Goal: Task Accomplishment & Management: Complete application form

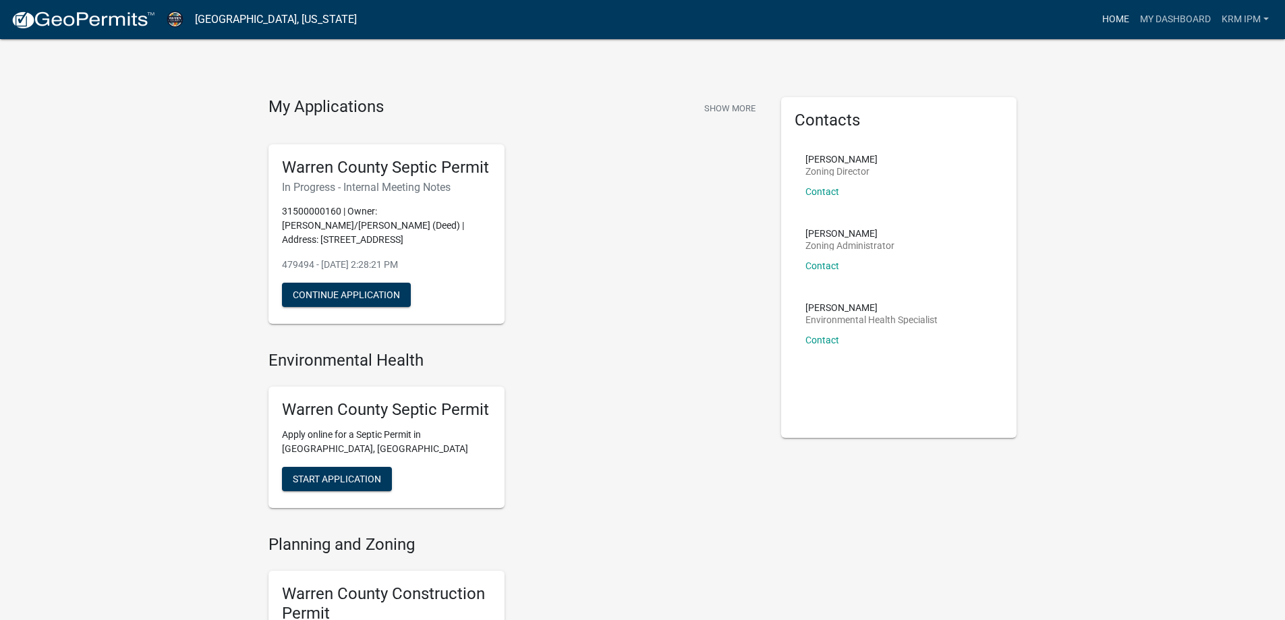
click at [1109, 19] on link "Home" at bounding box center [1116, 20] width 38 height 26
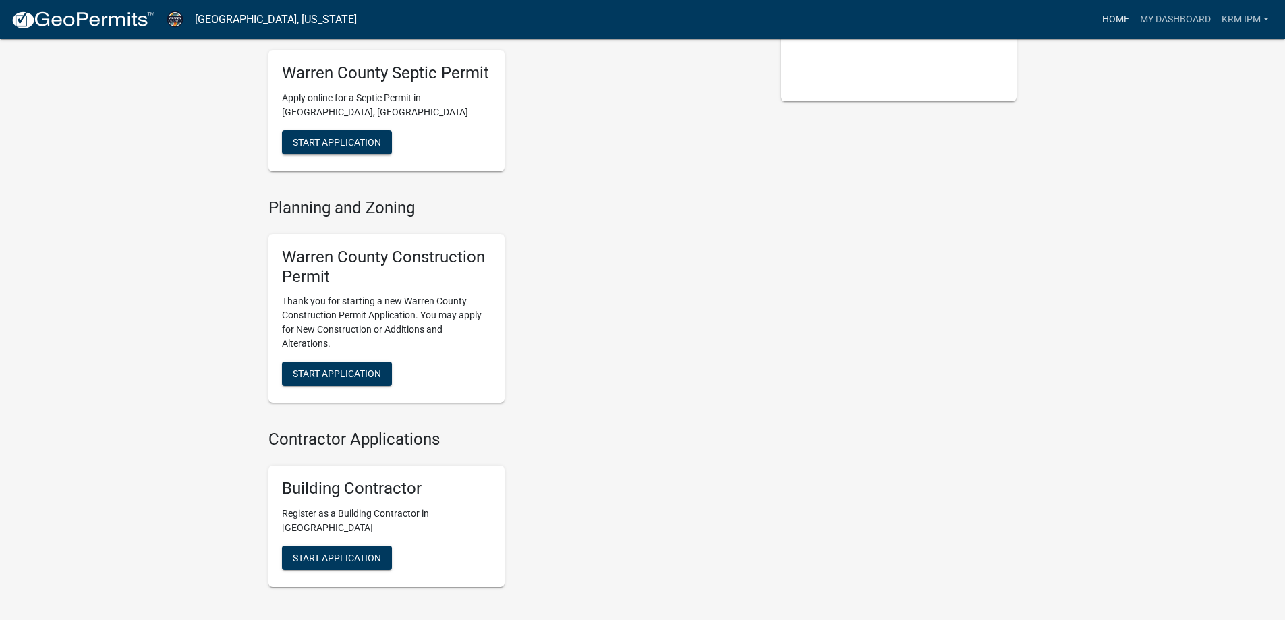
scroll to position [337, 0]
click at [381, 374] on span "Start Application" at bounding box center [337, 373] width 88 height 11
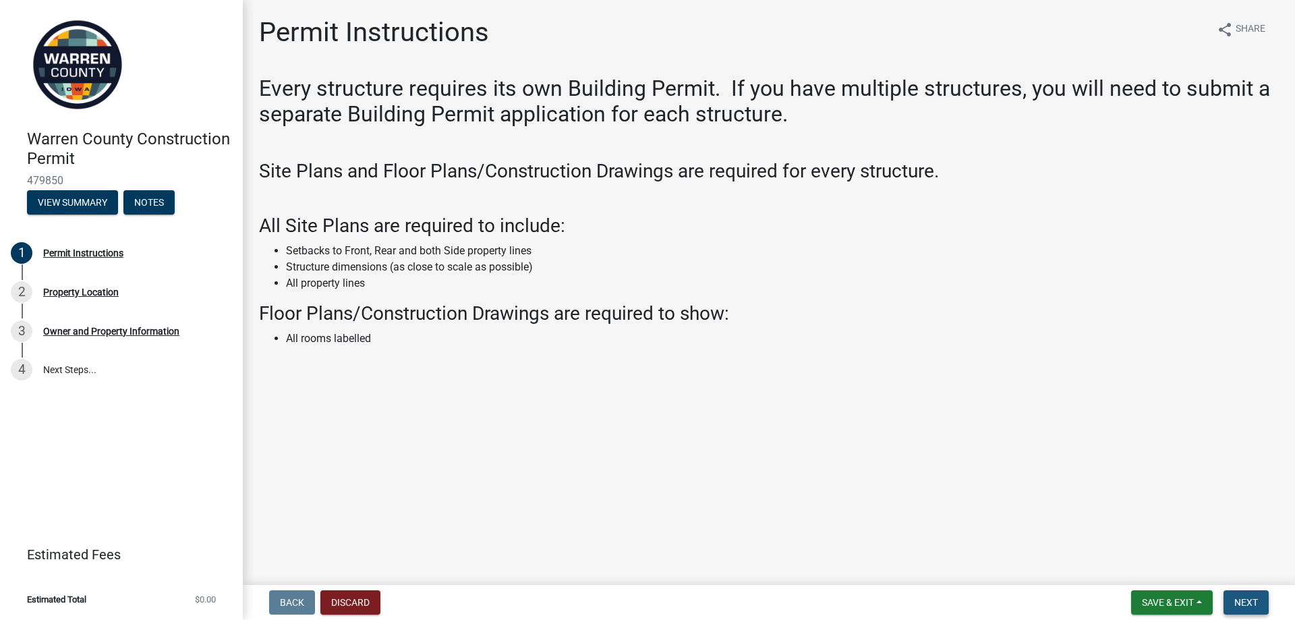
click at [1243, 606] on span "Next" at bounding box center [1247, 602] width 24 height 11
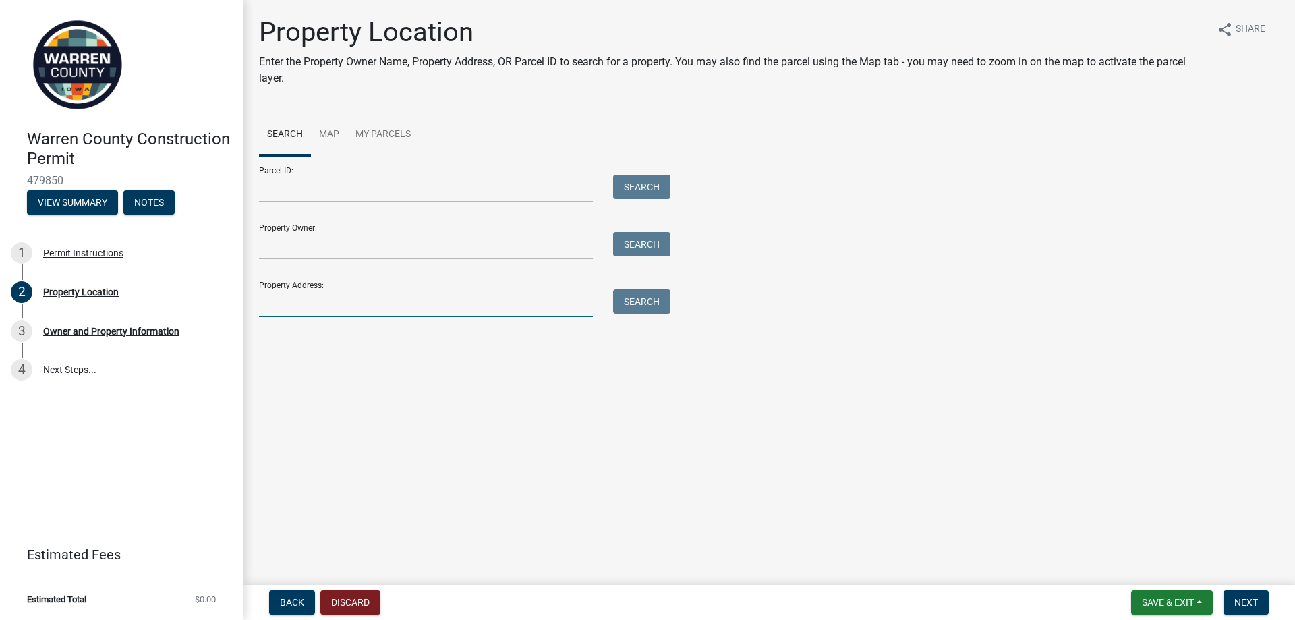
click at [341, 303] on input "Property Address:" at bounding box center [426, 303] width 334 height 28
type input "18018 78th"
click at [630, 305] on button "Search" at bounding box center [641, 301] width 57 height 24
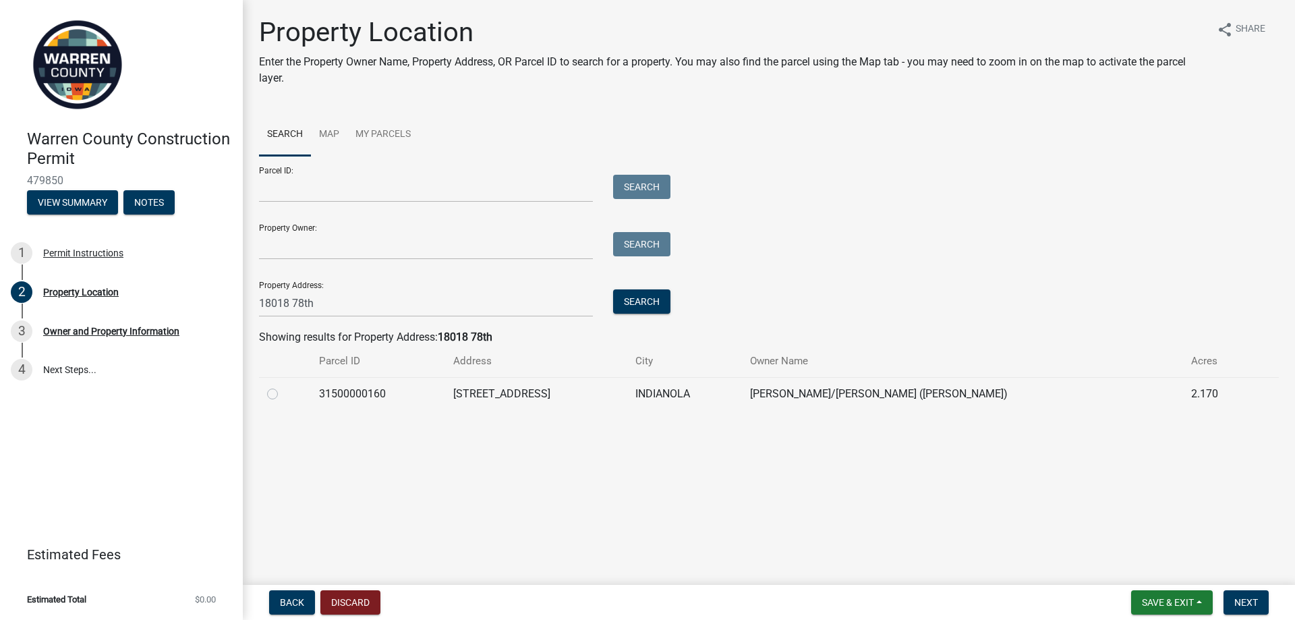
click at [423, 391] on td "31500000160" at bounding box center [378, 393] width 134 height 33
click at [283, 386] on label at bounding box center [283, 386] width 0 height 0
click at [283, 395] on input "radio" at bounding box center [287, 390] width 9 height 9
radio input "true"
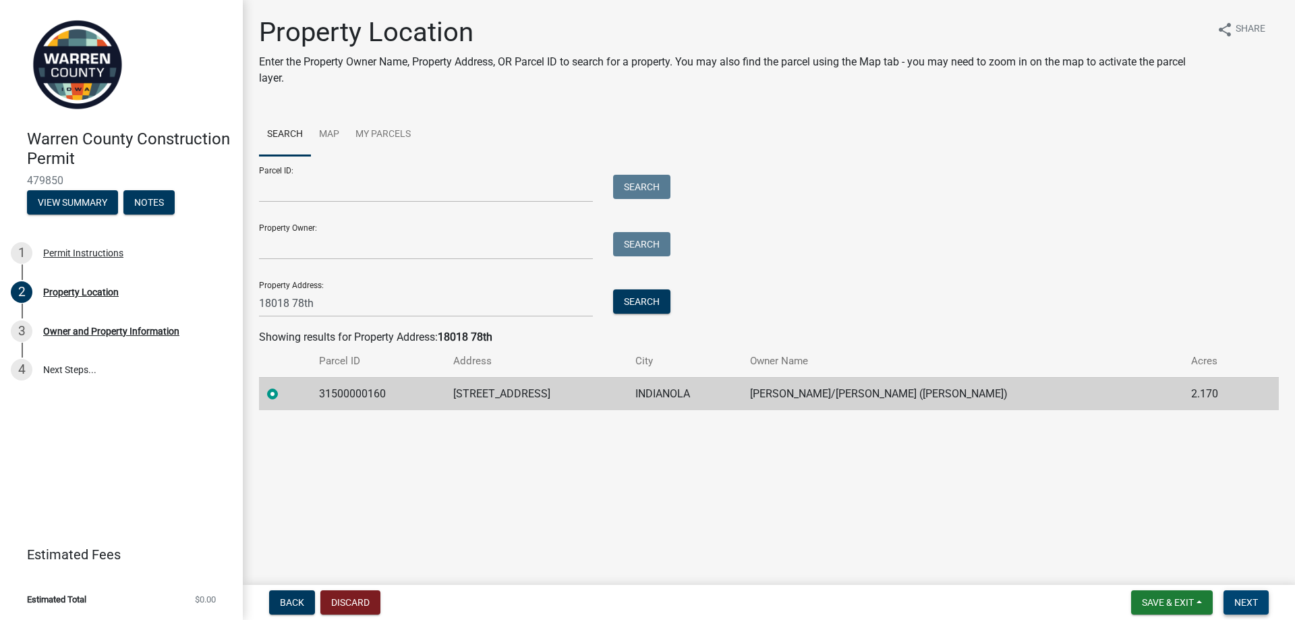
click at [1249, 604] on span "Next" at bounding box center [1247, 602] width 24 height 11
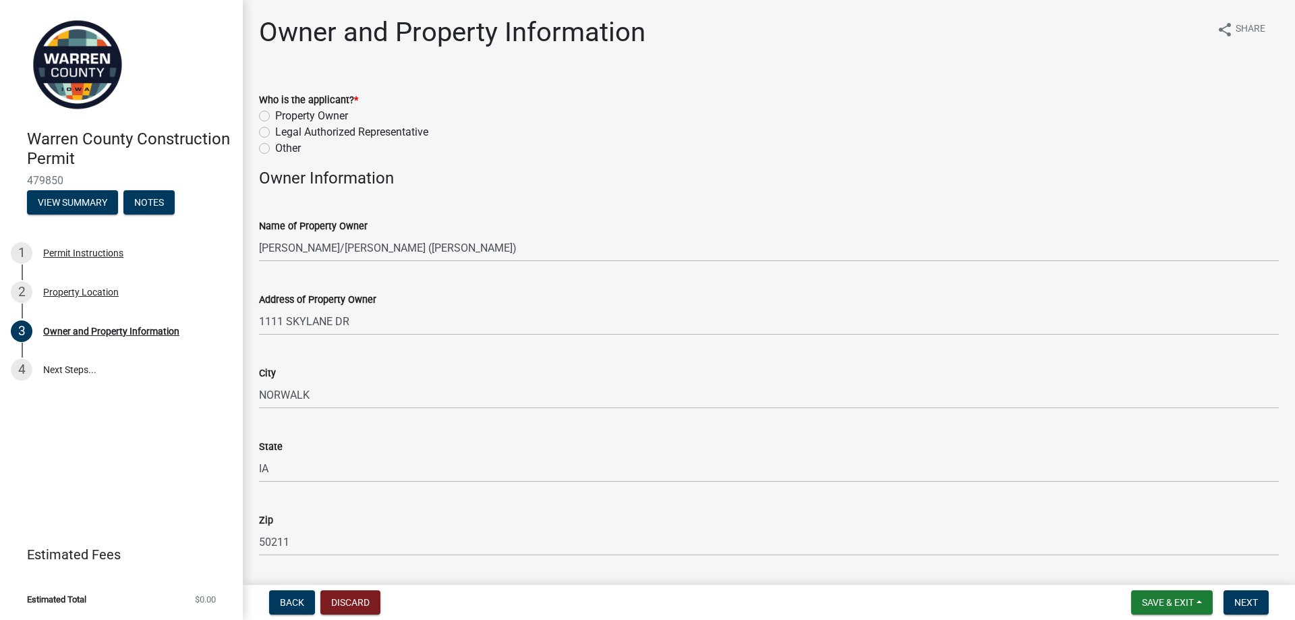
click at [277, 148] on label "Other" at bounding box center [288, 148] width 26 height 16
click at [277, 148] on input "Other" at bounding box center [279, 144] width 9 height 9
radio input "true"
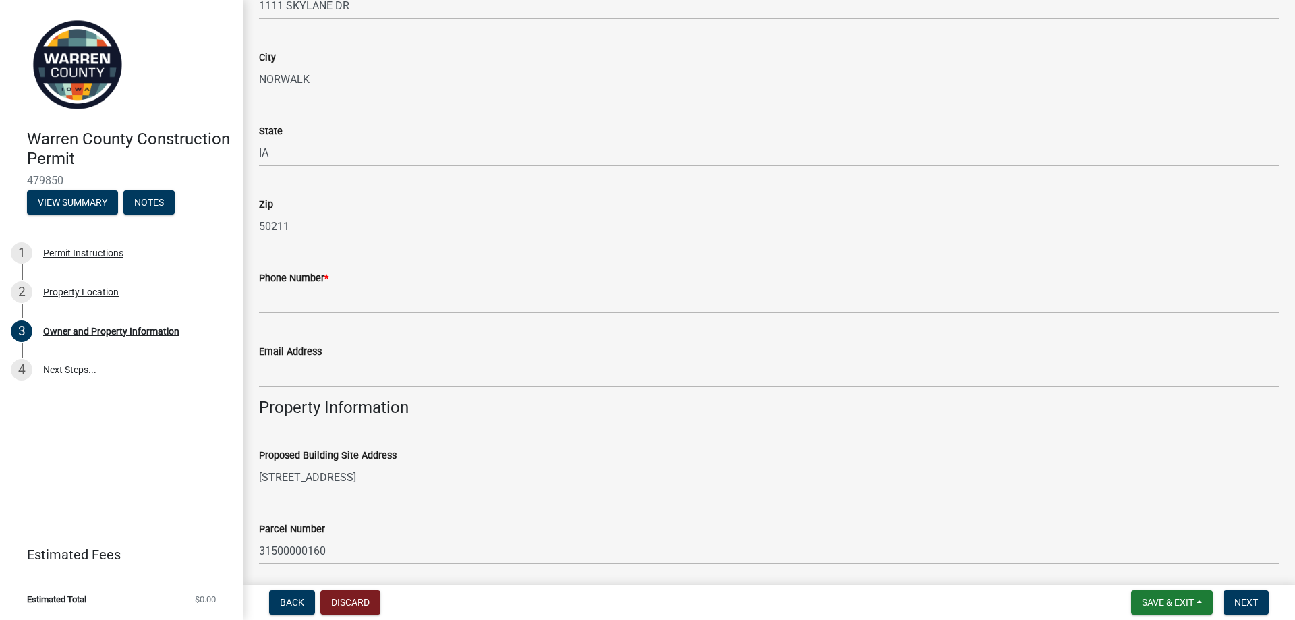
scroll to position [337, 0]
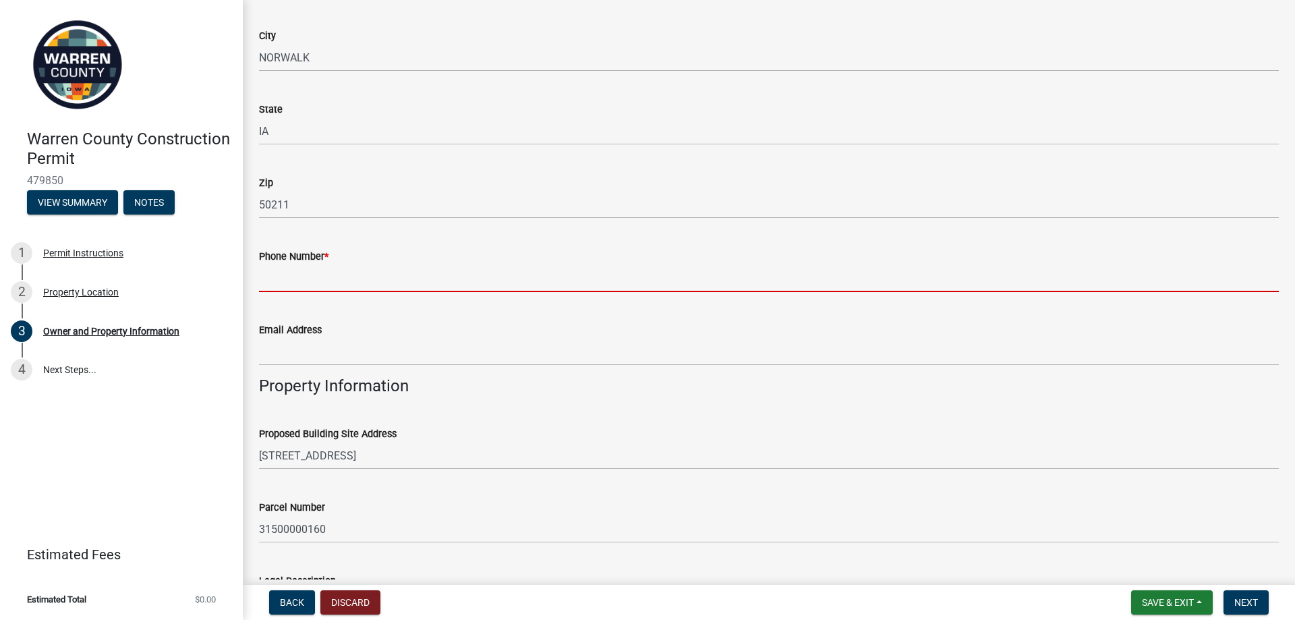
click at [454, 288] on input "Phone Number *" at bounding box center [769, 278] width 1020 height 28
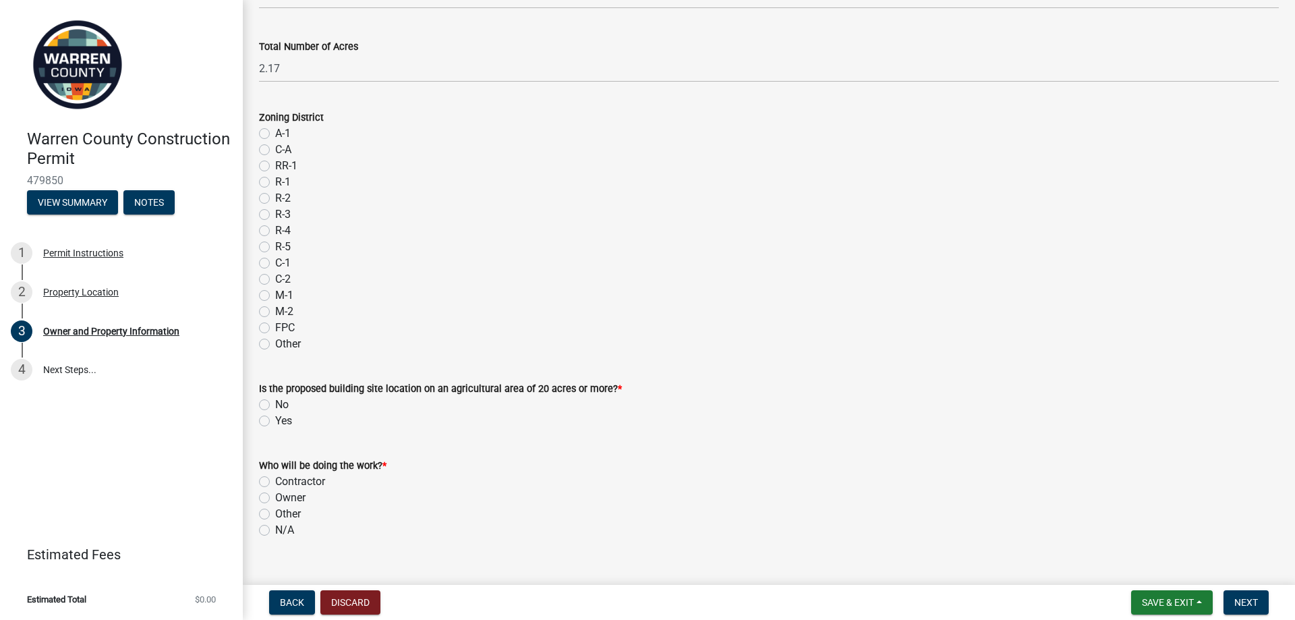
scroll to position [1078, 0]
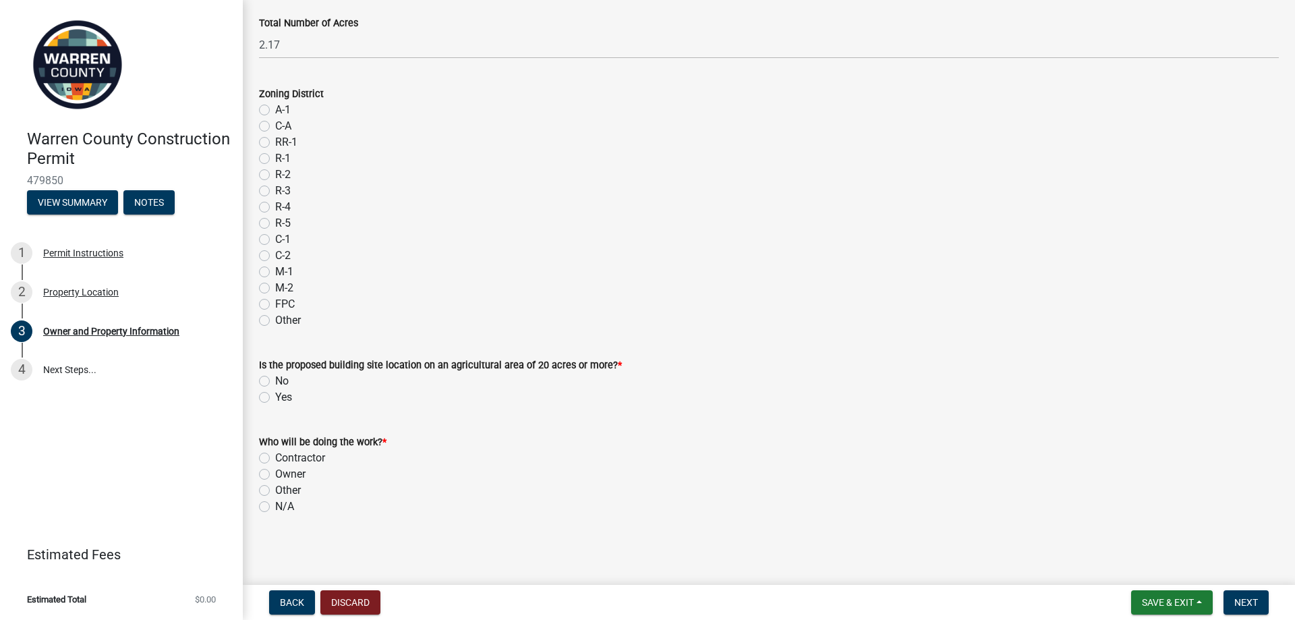
type input "5152431191"
click at [273, 375] on div "No" at bounding box center [769, 381] width 1020 height 16
click at [275, 379] on label "No" at bounding box center [281, 381] width 13 height 16
click at [275, 379] on input "No" at bounding box center [279, 377] width 9 height 9
radio input "true"
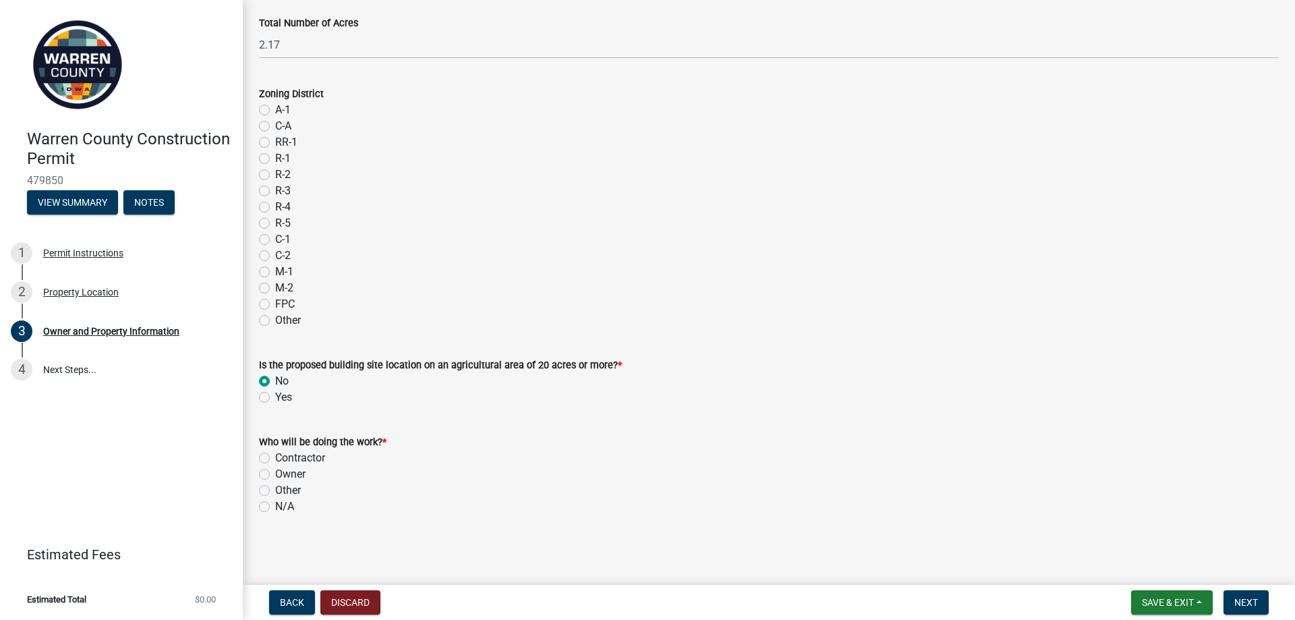
click at [291, 453] on label "Contractor" at bounding box center [300, 458] width 50 height 16
click at [284, 453] on input "Contractor" at bounding box center [279, 454] width 9 height 9
radio input "true"
click at [1260, 607] on button "Next" at bounding box center [1246, 602] width 45 height 24
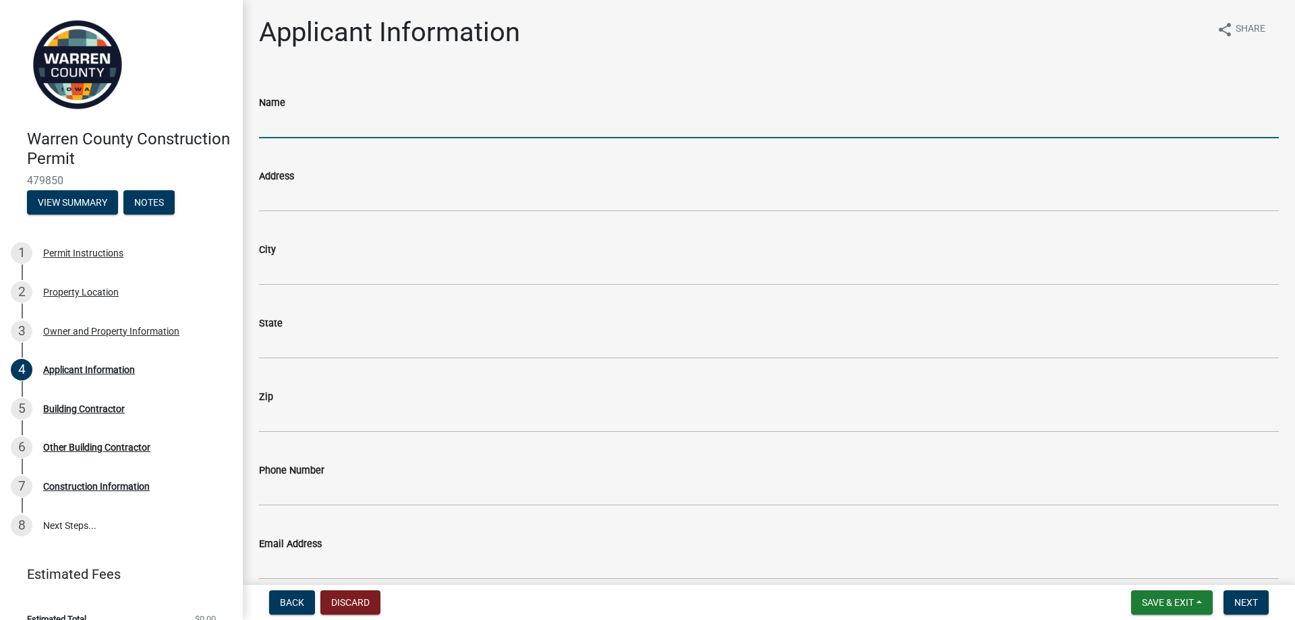
click at [367, 117] on input "Name" at bounding box center [769, 125] width 1020 height 28
type input "[PERSON_NAME]"
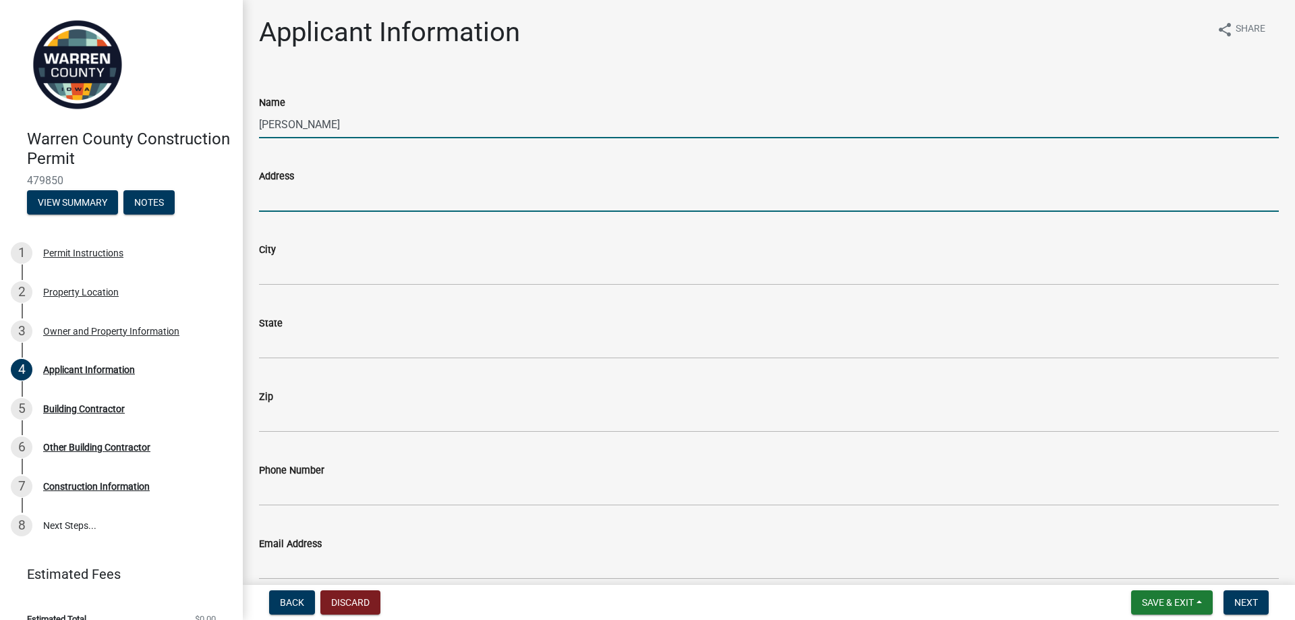
click at [354, 190] on input "Address" at bounding box center [769, 198] width 1020 height 28
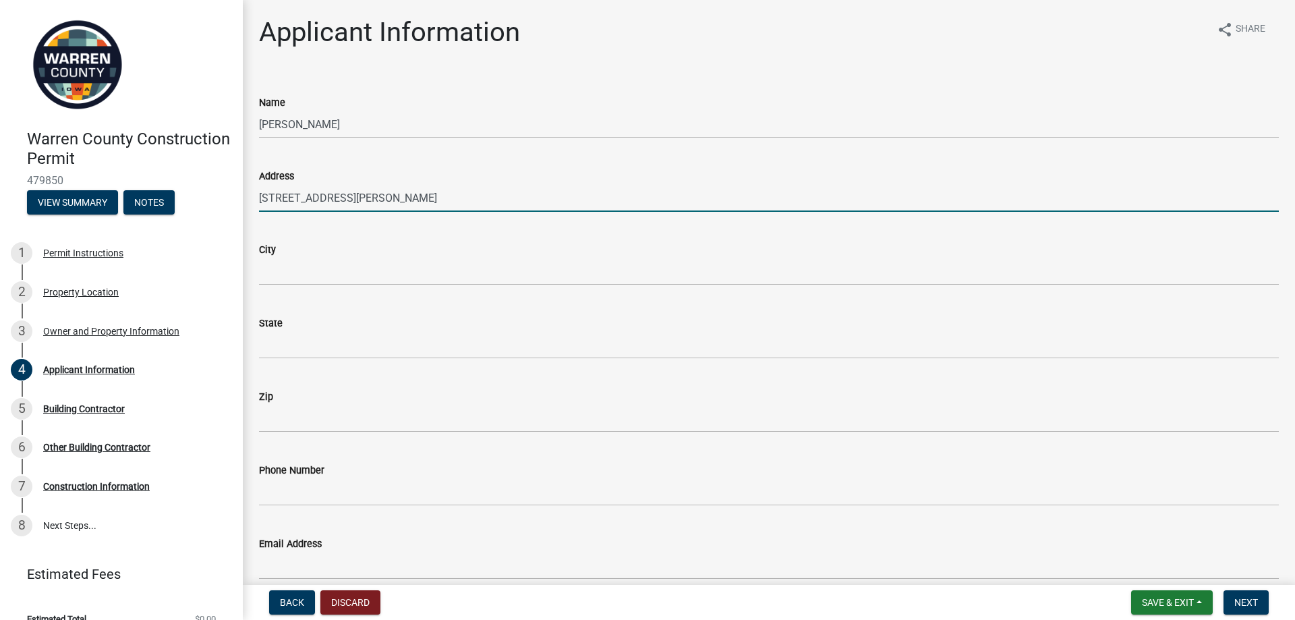
type input "[STREET_ADDRESS][PERSON_NAME]"
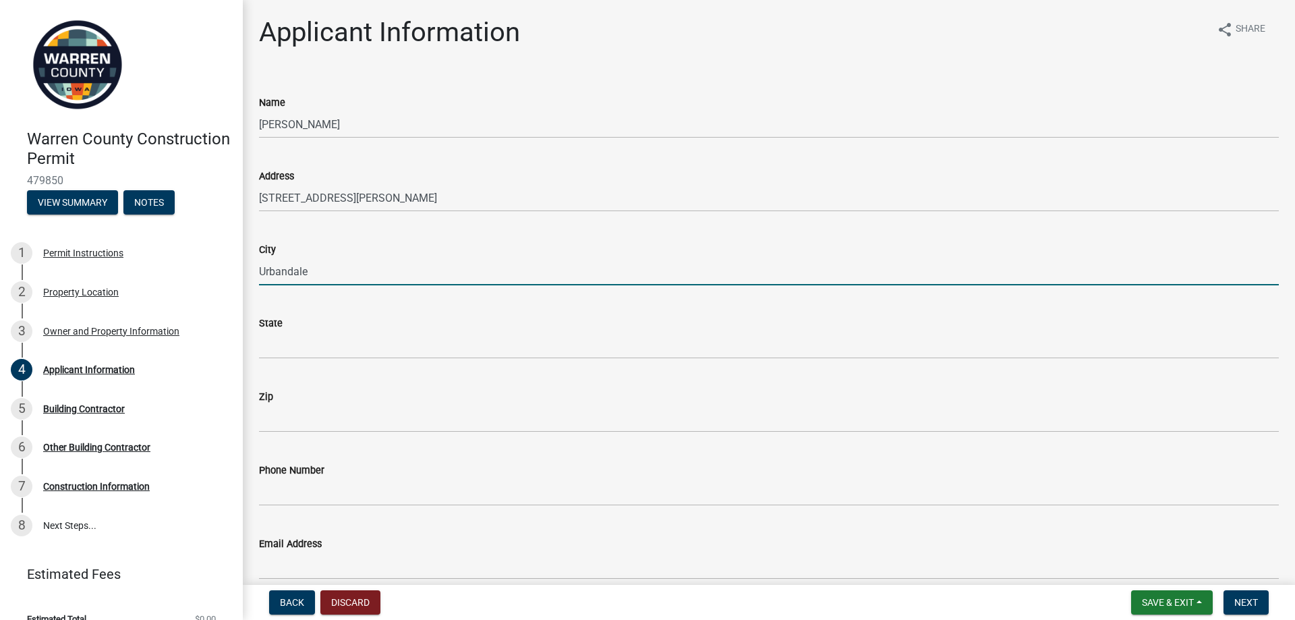
type input "Urbandale"
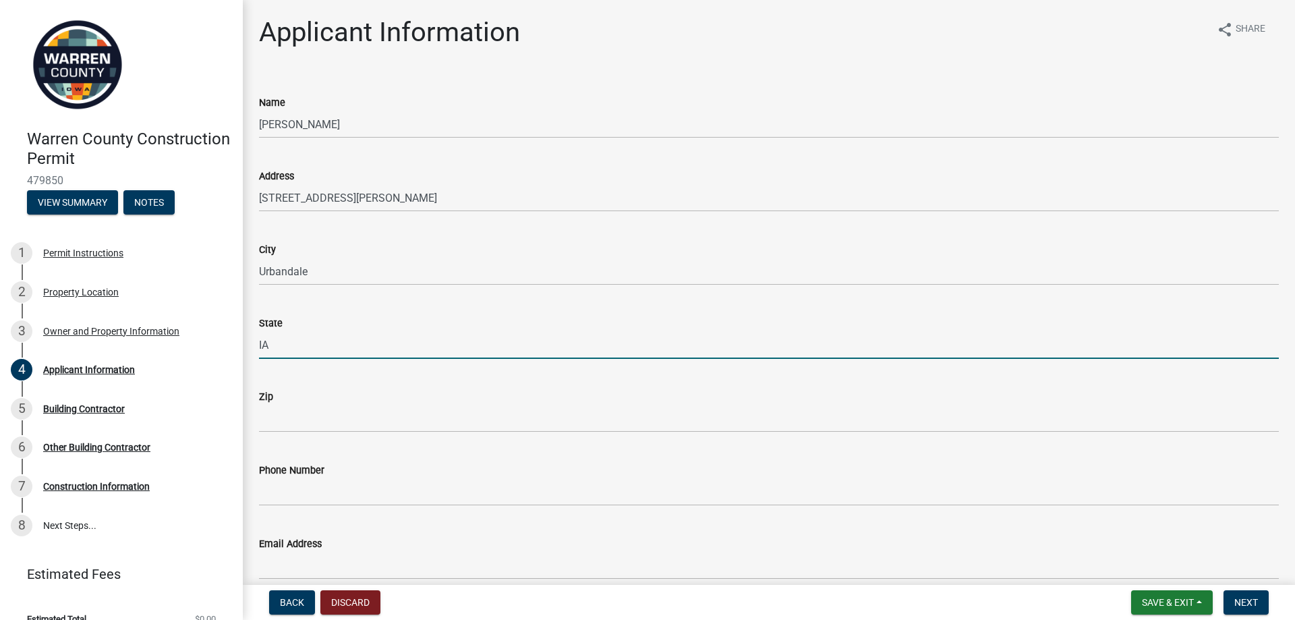
type input "IA"
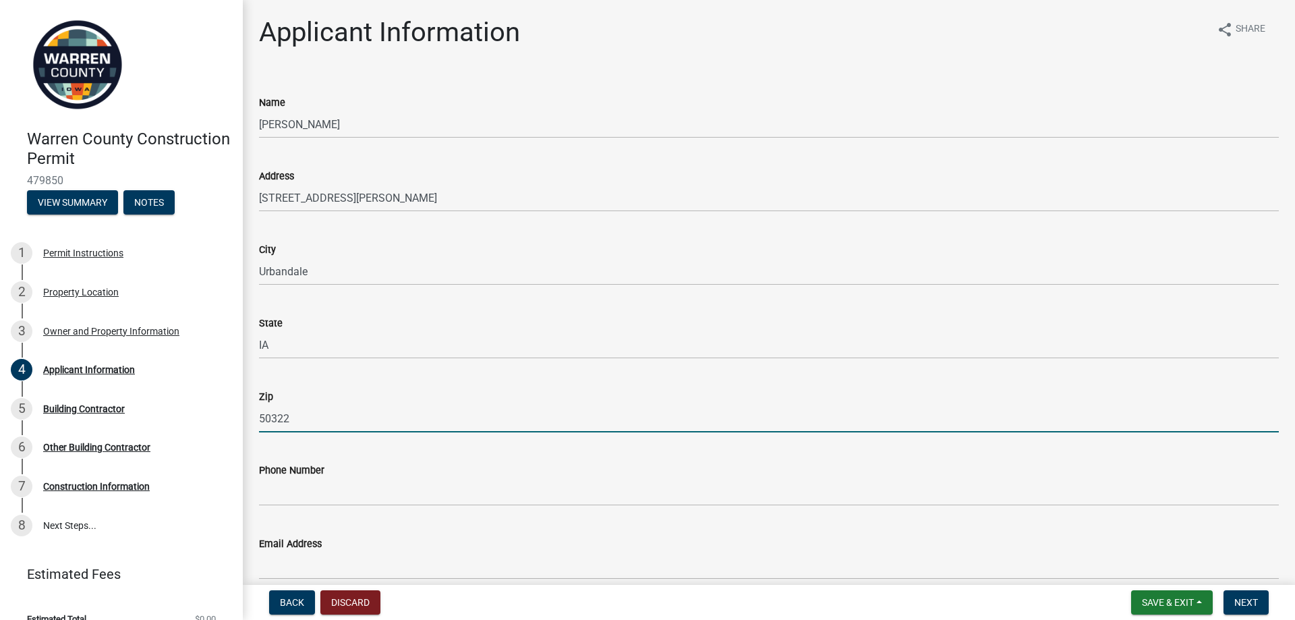
type input "50322"
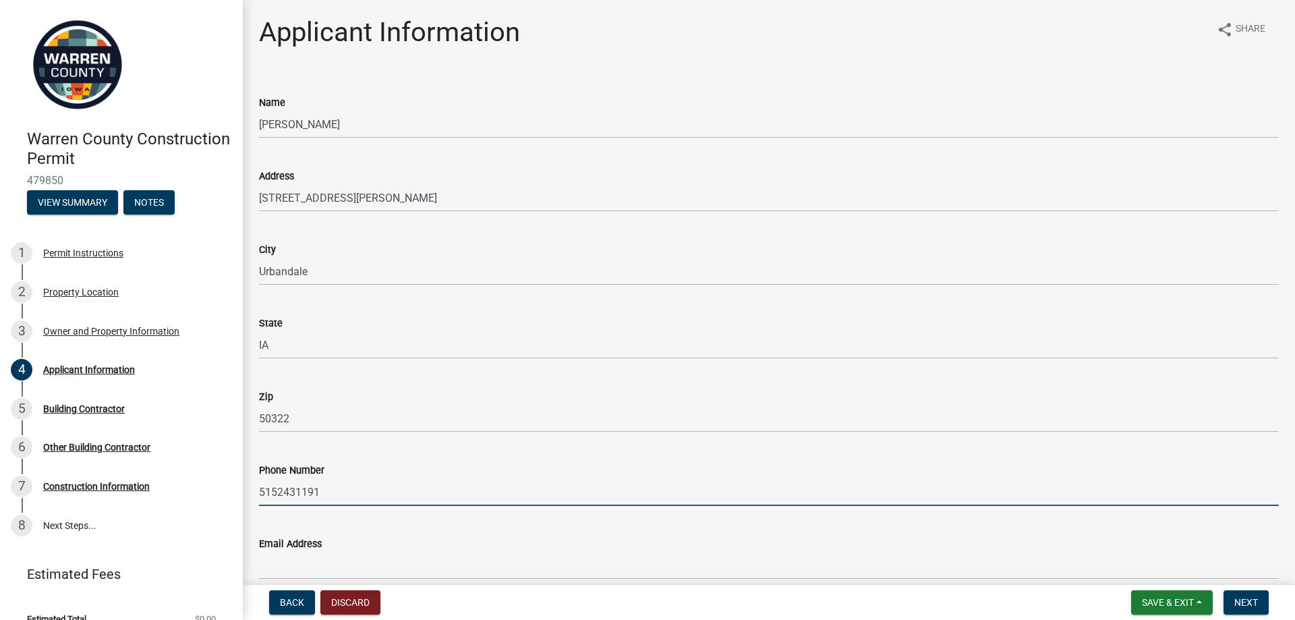
type input "5152431191"
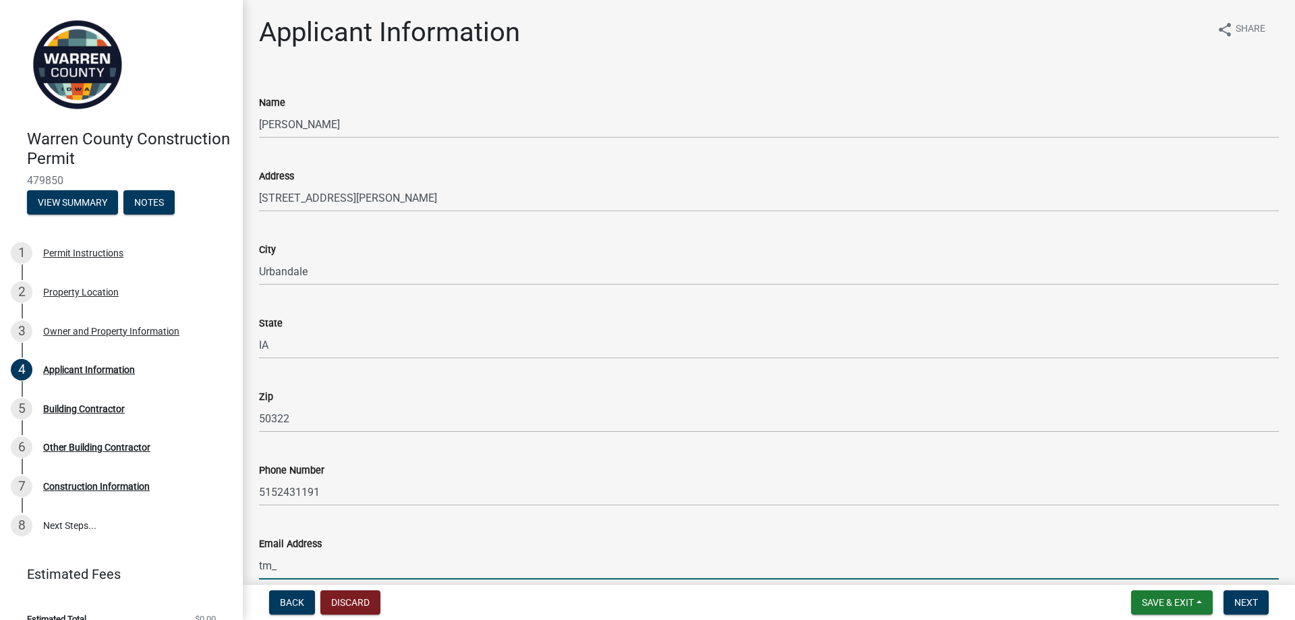
type input "[EMAIL_ADDRESS][DOMAIN_NAME]"
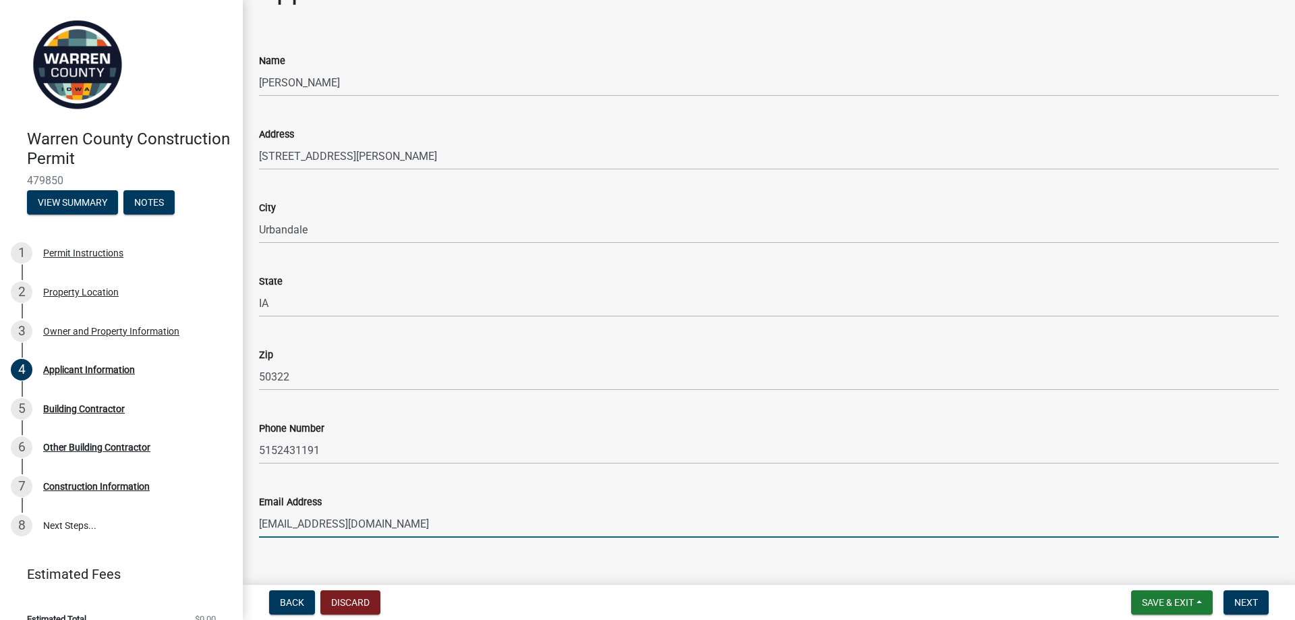
scroll to position [63, 0]
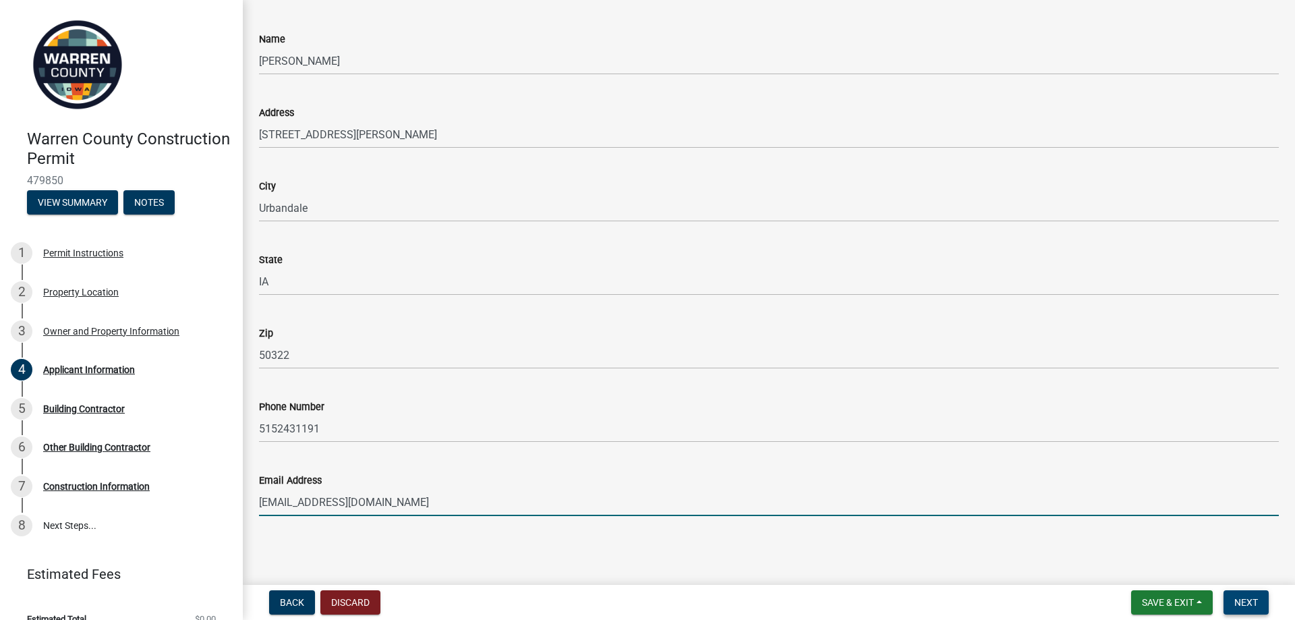
click at [1262, 602] on button "Next" at bounding box center [1246, 602] width 45 height 24
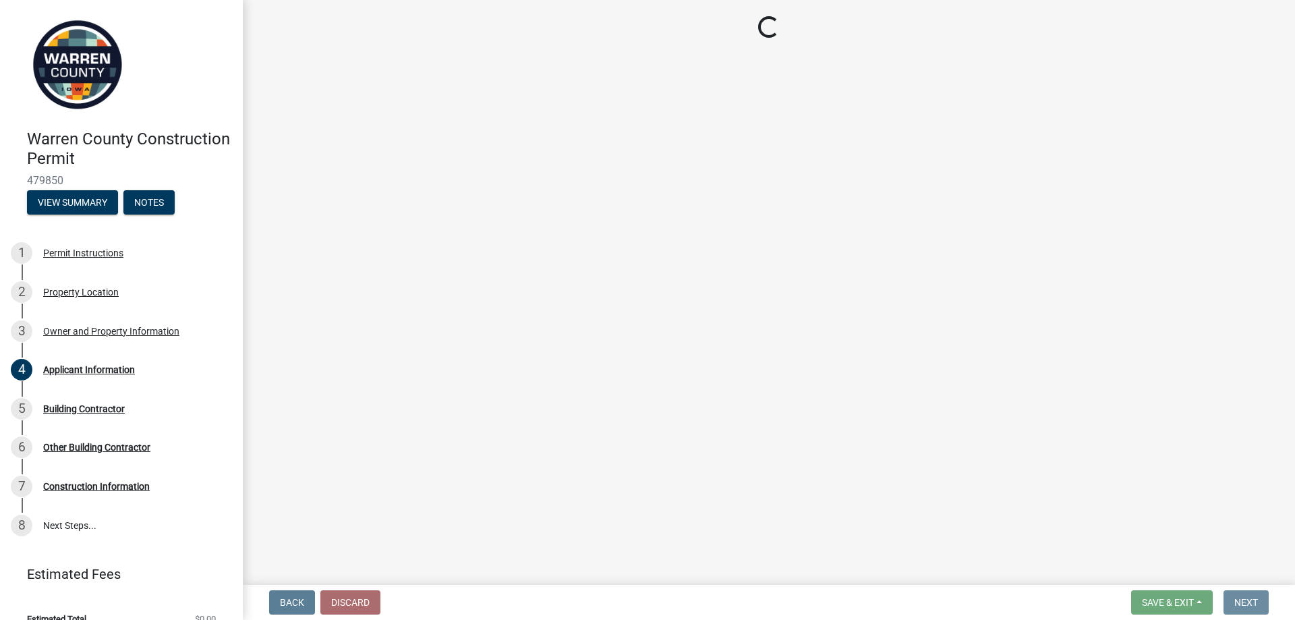
scroll to position [0, 0]
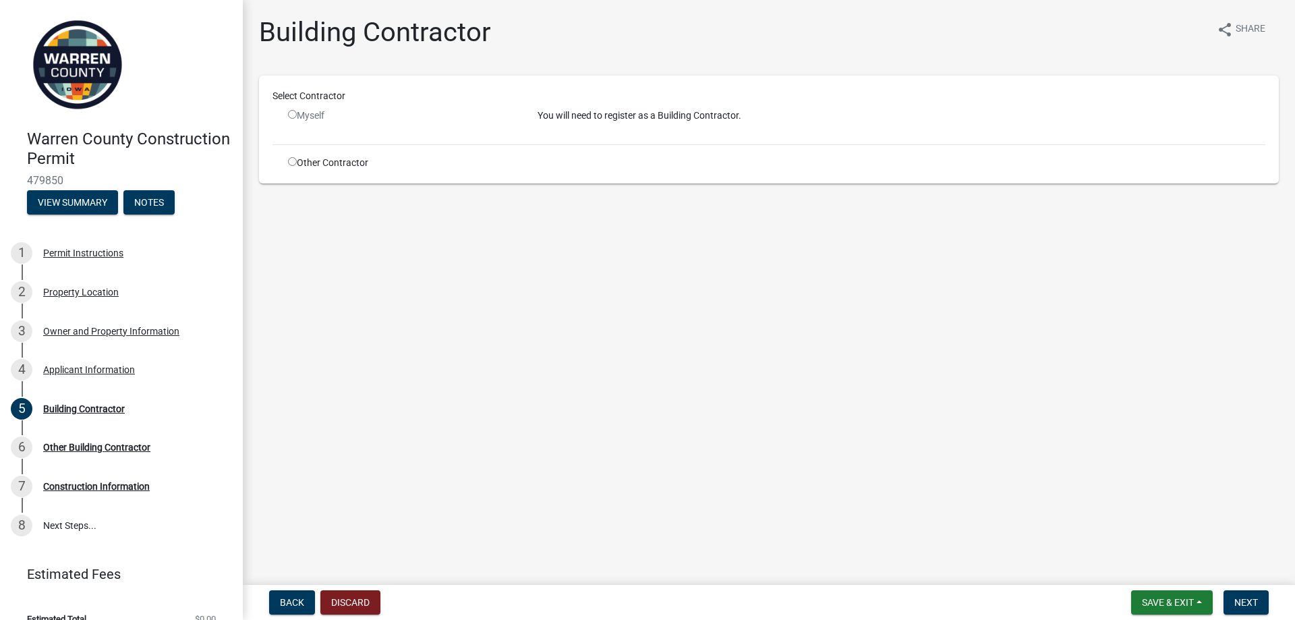
click at [291, 115] on input "radio" at bounding box center [292, 114] width 9 height 9
radio input "false"
drag, startPoint x: 609, startPoint y: 111, endPoint x: 439, endPoint y: 135, distance: 171.7
click at [588, 109] on p "You will need to register as a Building Contractor." at bounding box center [902, 116] width 728 height 14
click at [381, 156] on div "Other Contractor" at bounding box center [403, 163] width 250 height 14
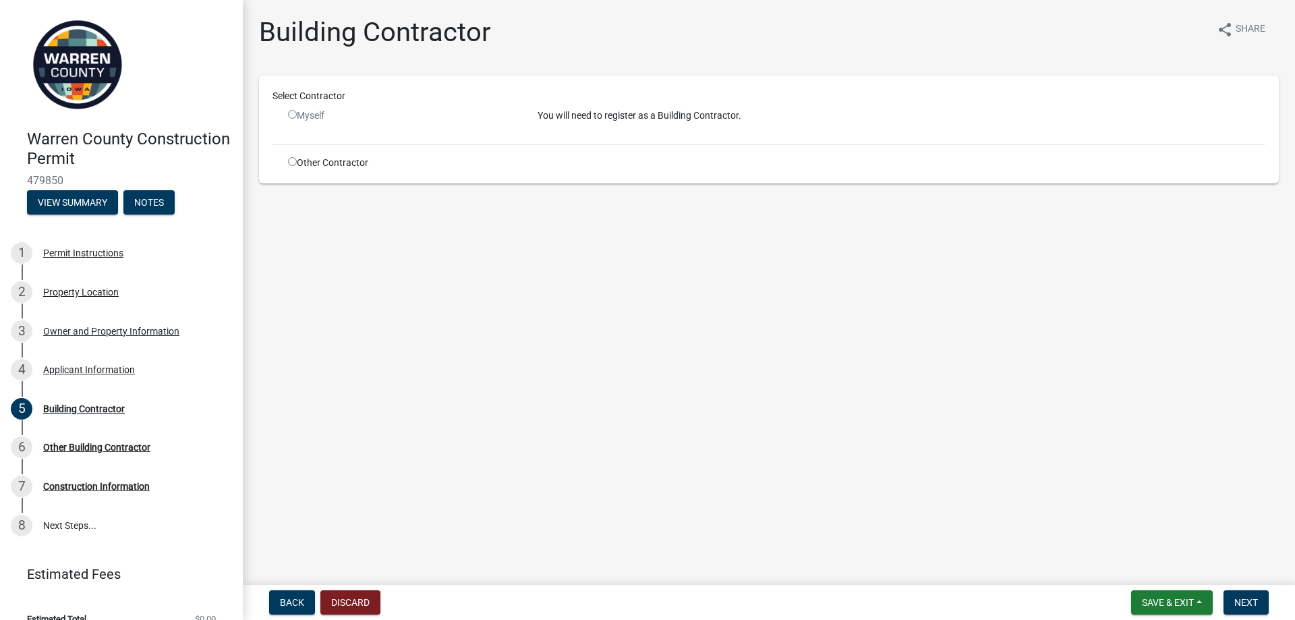
click at [308, 160] on div "Other Contractor" at bounding box center [403, 163] width 250 height 14
click at [291, 165] on input "radio" at bounding box center [292, 161] width 9 height 9
radio input "true"
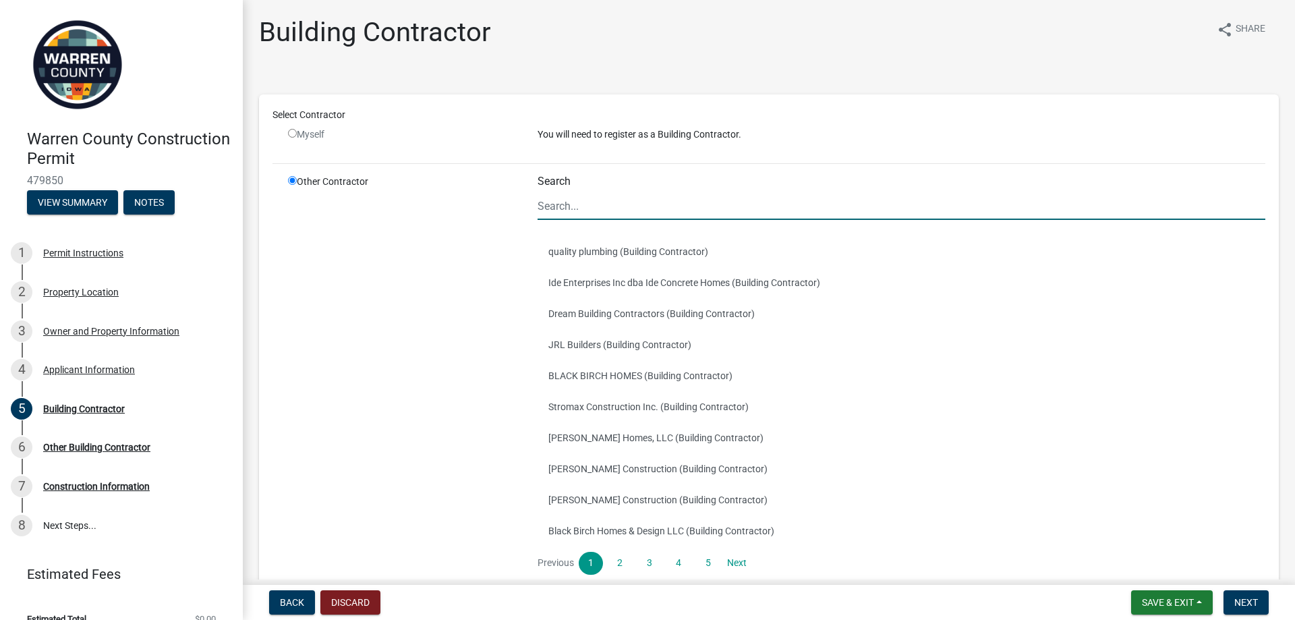
click at [696, 201] on input "Search" at bounding box center [902, 206] width 728 height 28
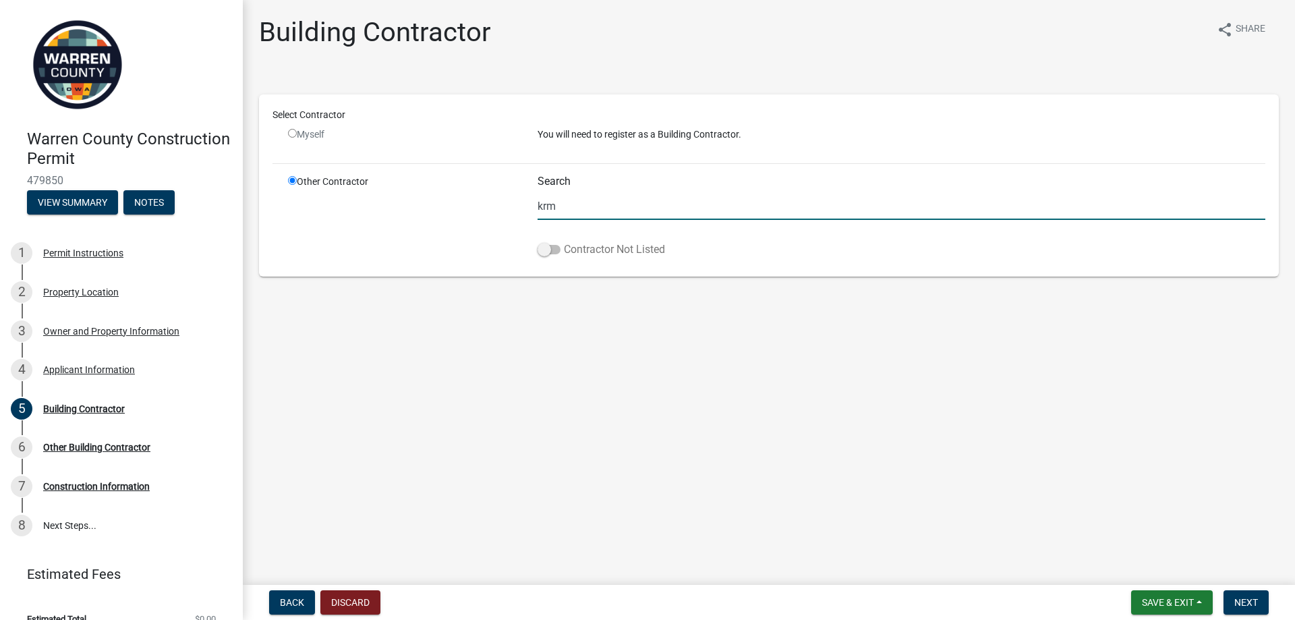
click at [555, 251] on span at bounding box center [549, 249] width 23 height 9
click at [564, 242] on input "Contractor Not Listed" at bounding box center [564, 242] width 0 height 0
click at [665, 199] on input "krm" at bounding box center [902, 206] width 728 height 28
type input "krm development"
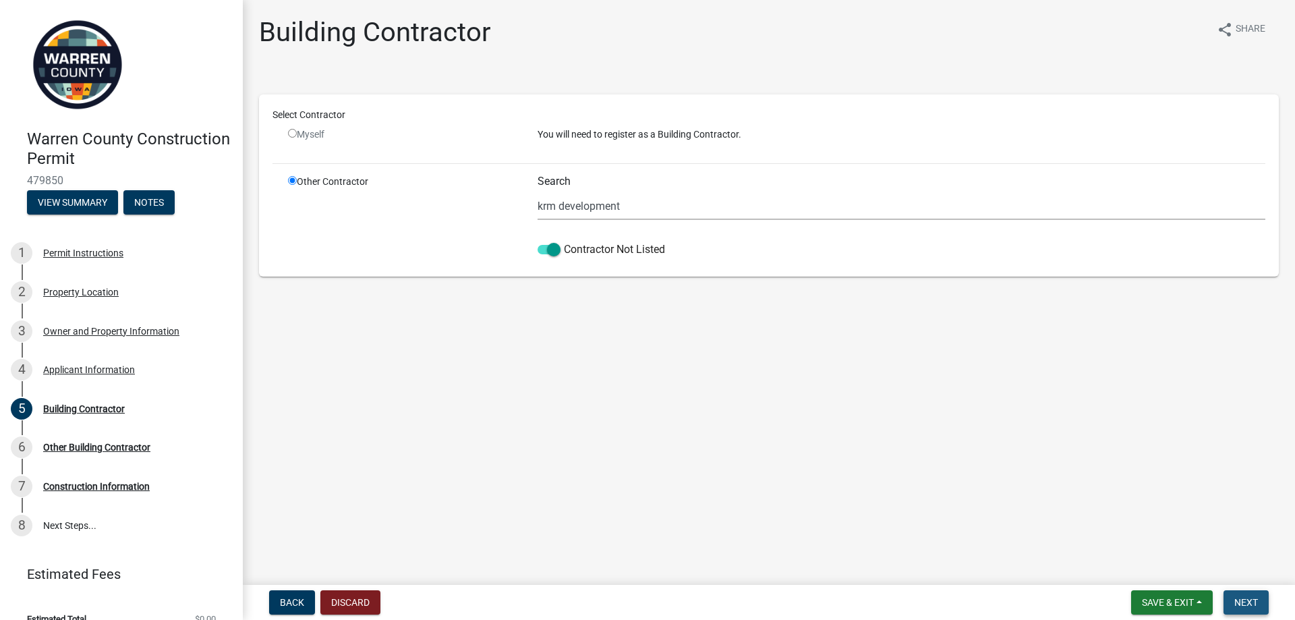
click at [1251, 609] on button "Next" at bounding box center [1246, 602] width 45 height 24
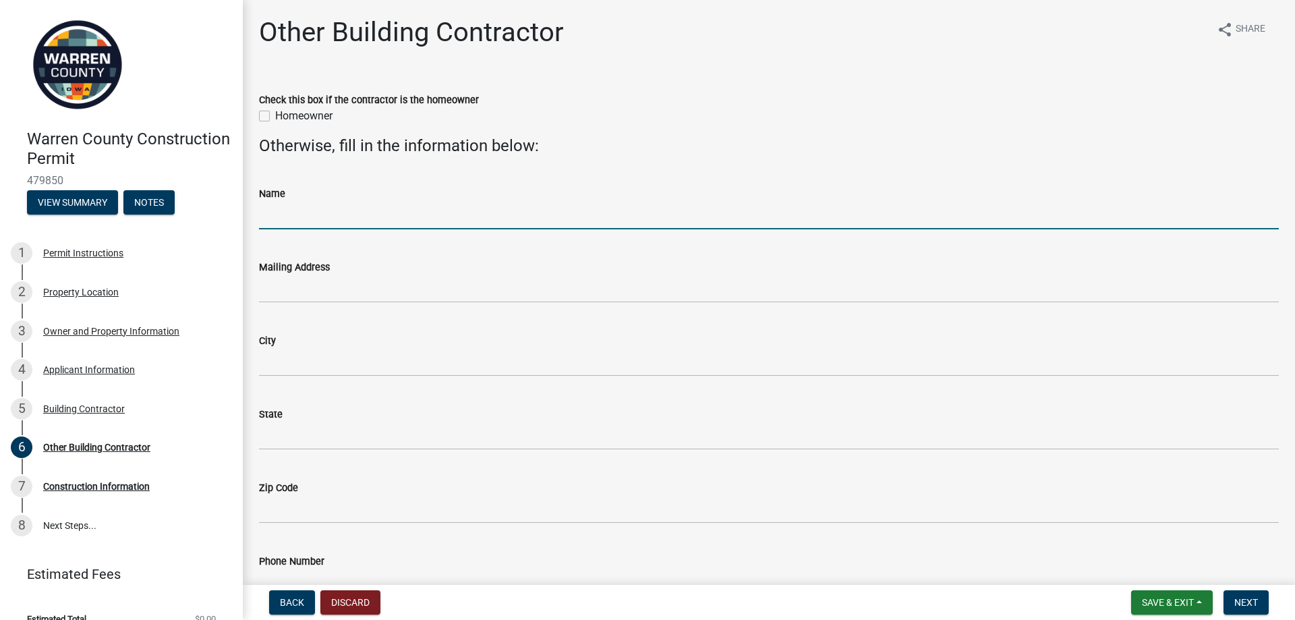
click at [414, 217] on input "Name" at bounding box center [769, 216] width 1020 height 28
type input "KRM Development"
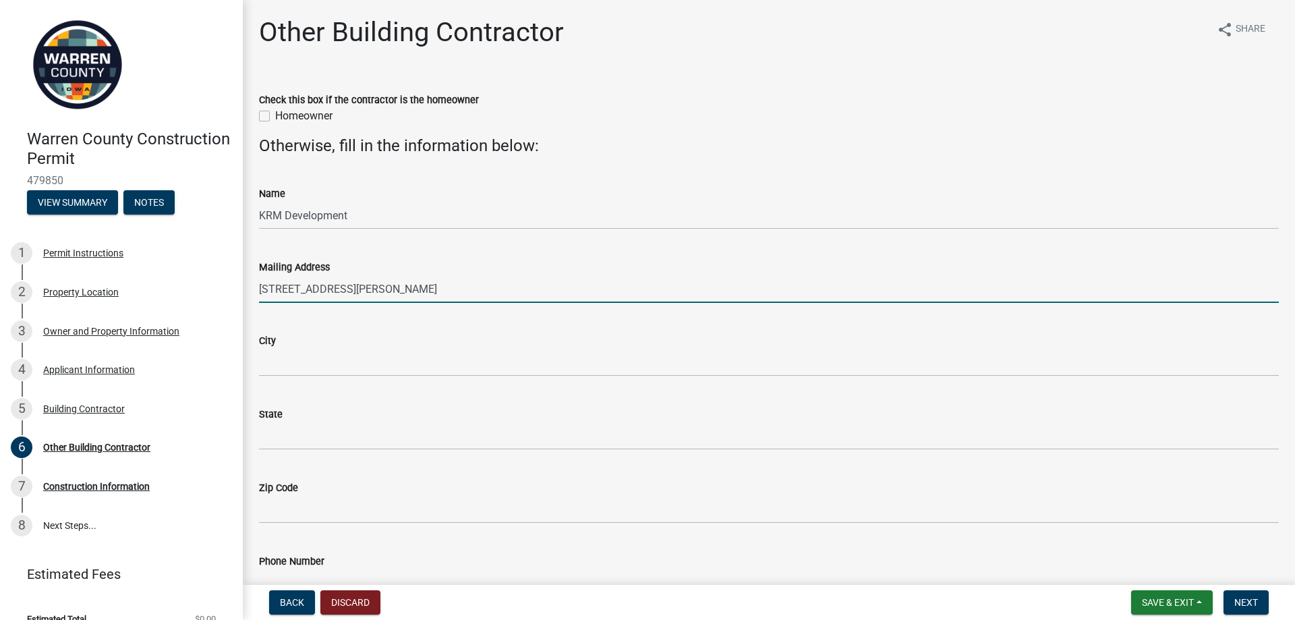
type input "[STREET_ADDRESS][PERSON_NAME]"
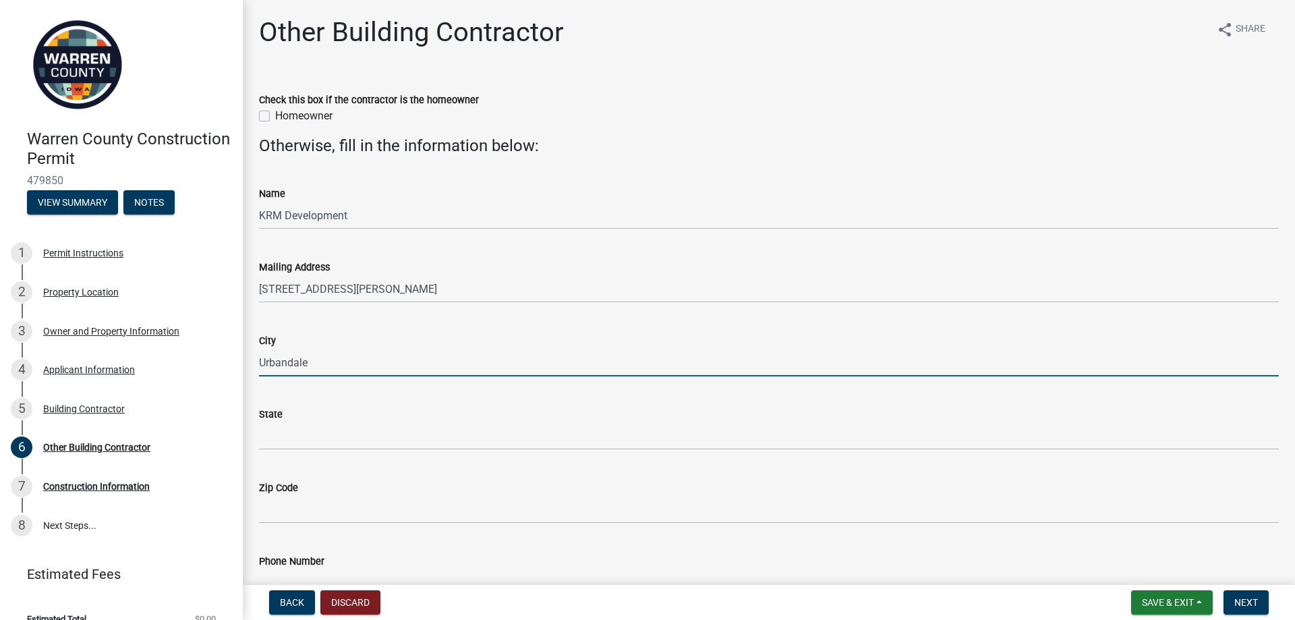
type input "Urbandale"
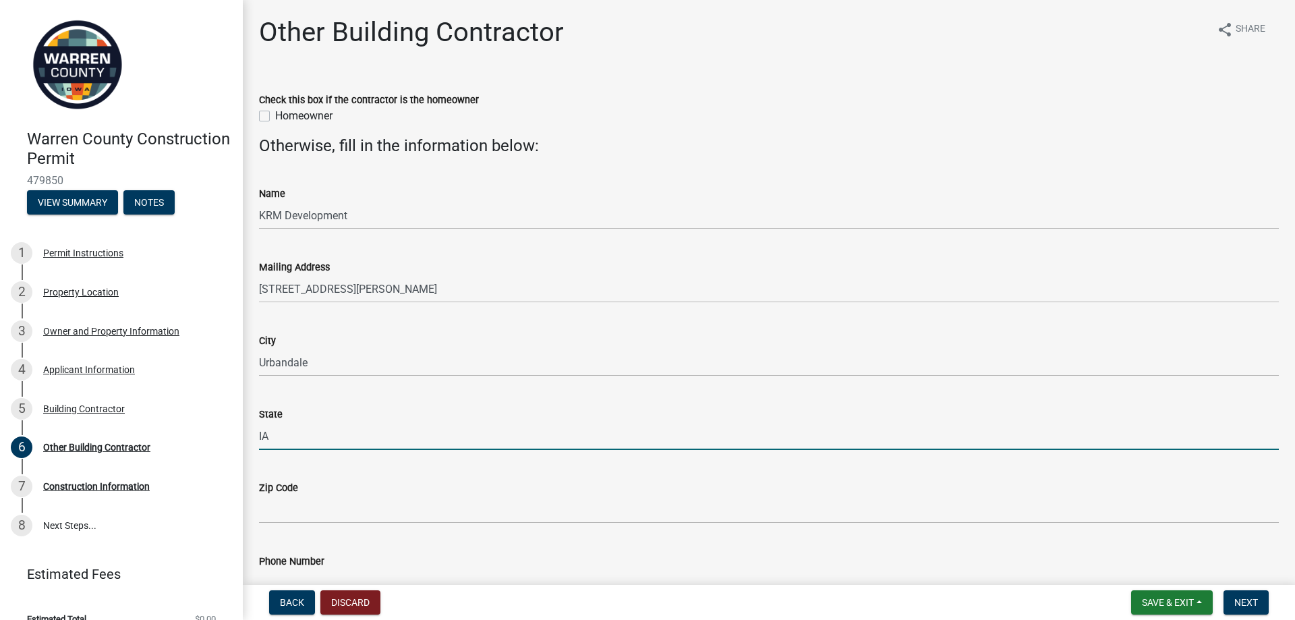
type input "IA"
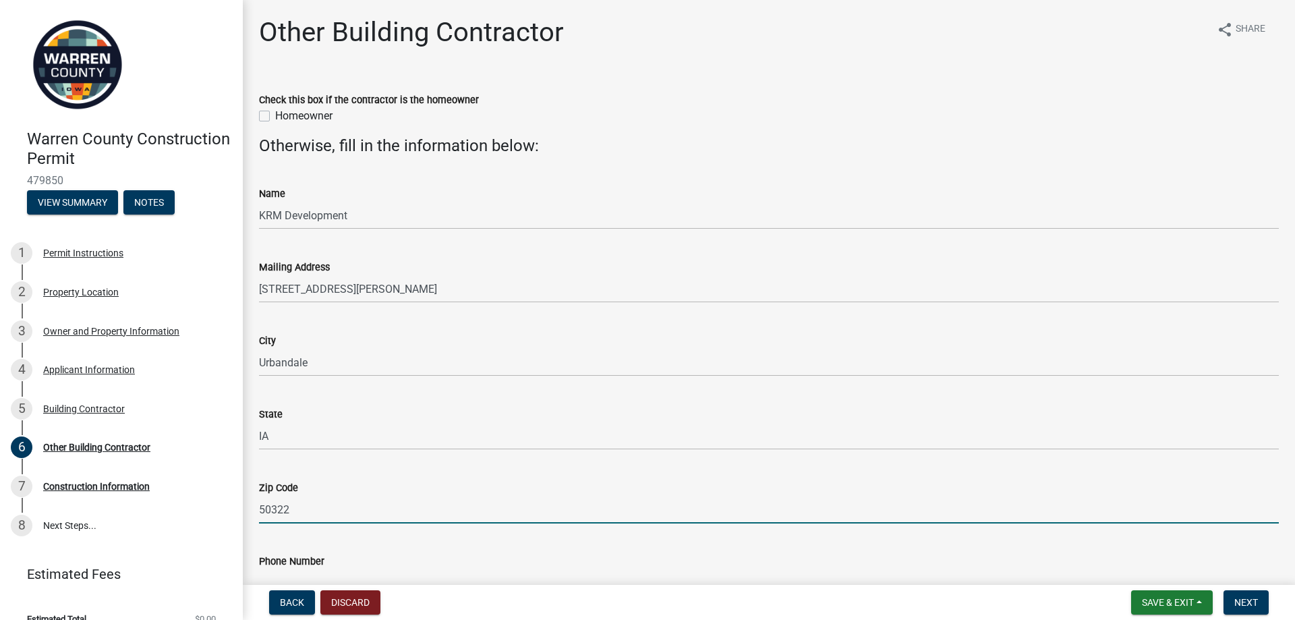
type input "50322"
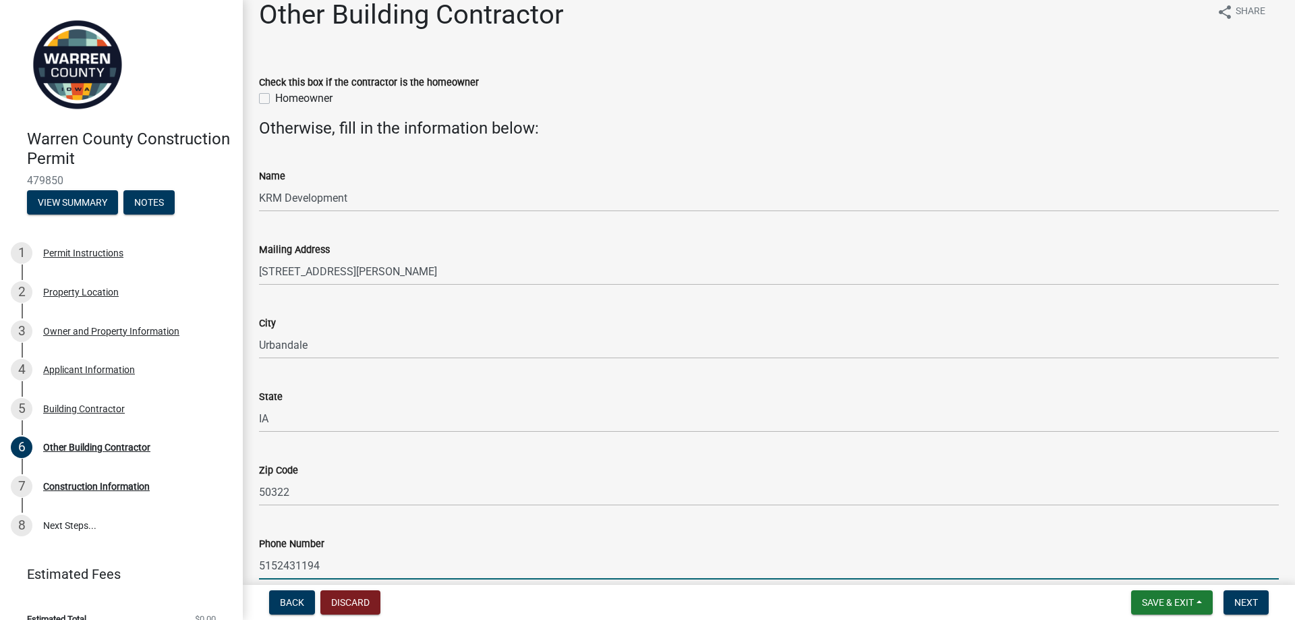
scroll to position [155, 0]
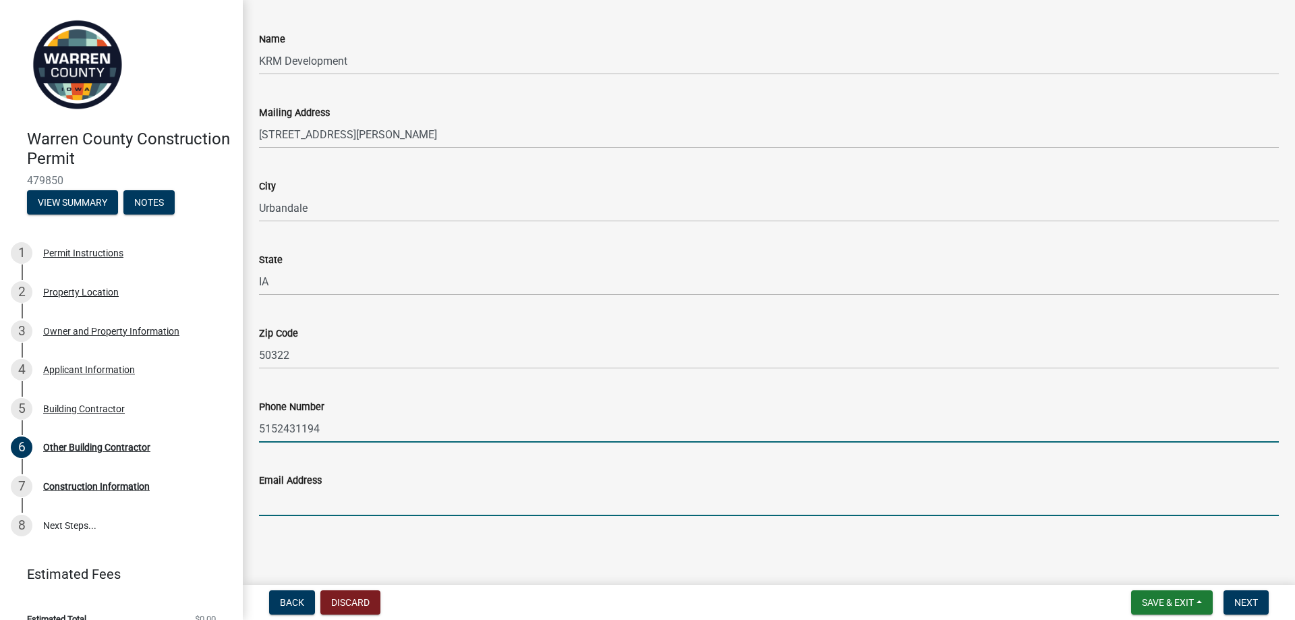
click at [398, 430] on input "5152431194" at bounding box center [769, 429] width 1020 height 28
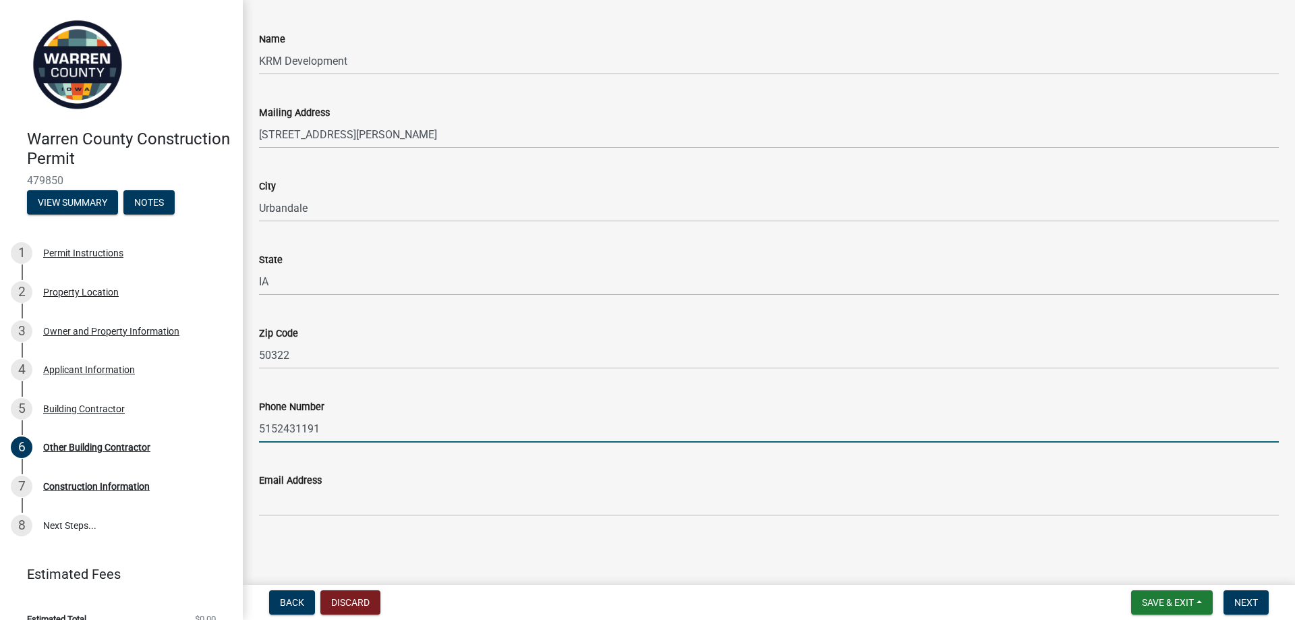
type input "5152431191"
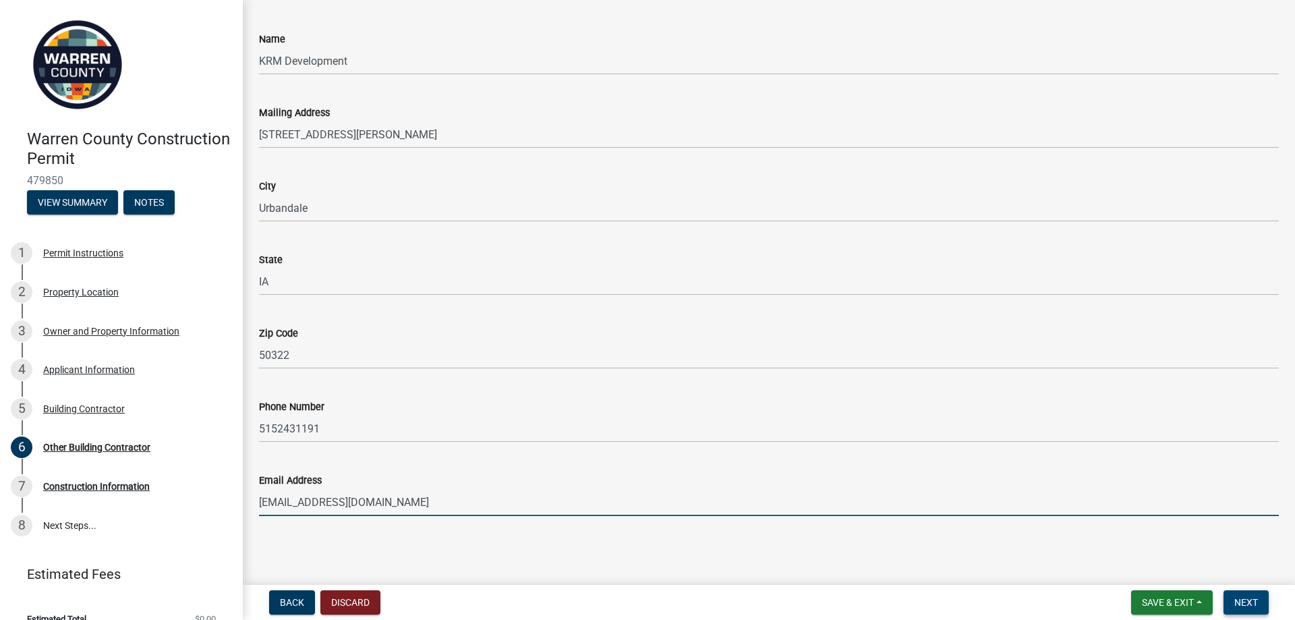
type input "[EMAIL_ADDRESS][DOMAIN_NAME]"
click at [1254, 609] on button "Next" at bounding box center [1246, 602] width 45 height 24
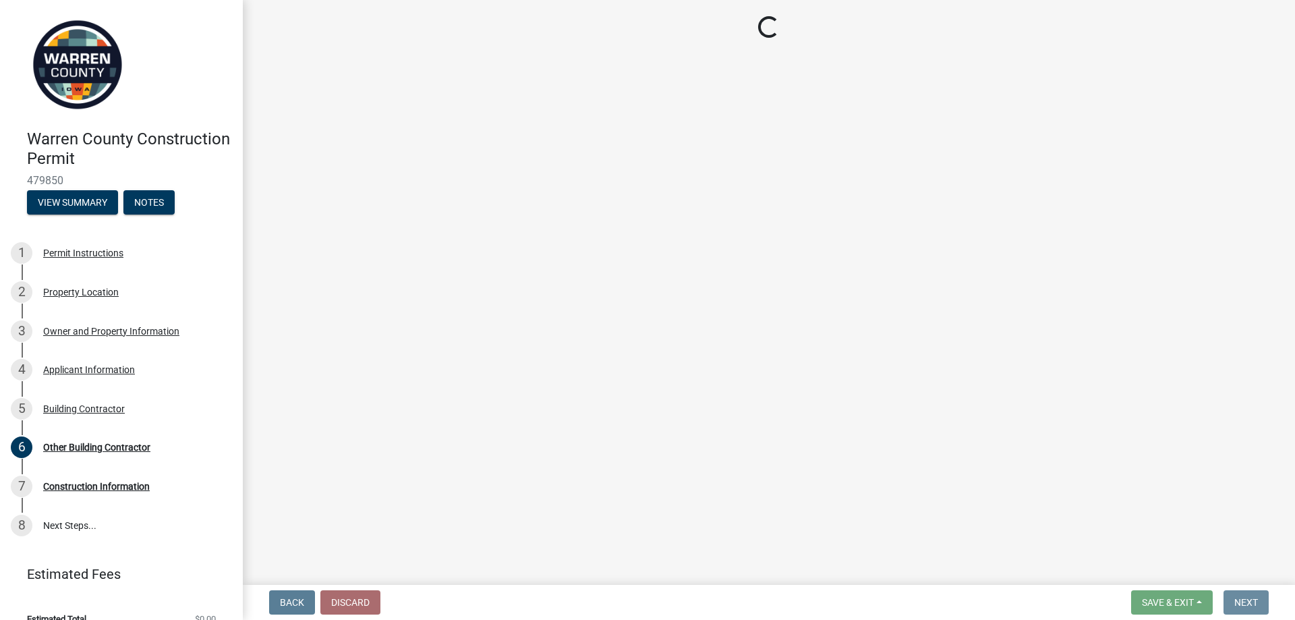
scroll to position [0, 0]
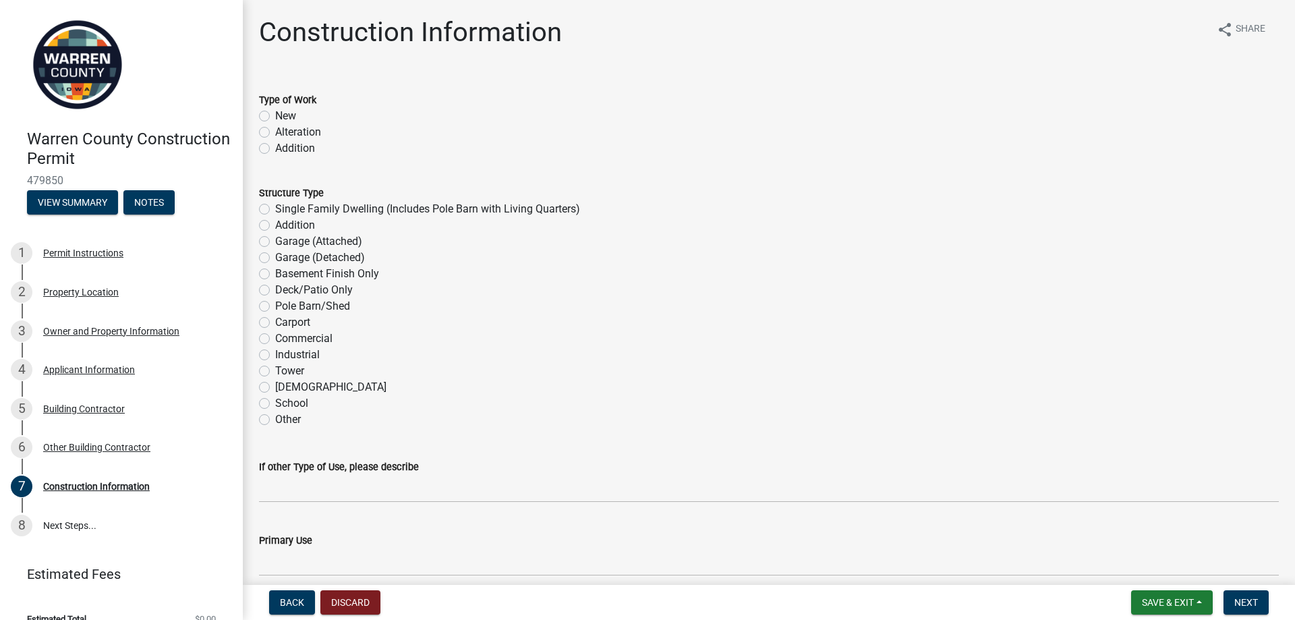
click at [283, 113] on label "New" at bounding box center [285, 116] width 21 height 16
click at [283, 113] on input "New" at bounding box center [279, 112] width 9 height 9
radio input "true"
click at [294, 208] on label "Single Family Dwelling (Includes Pole Barn with Living Quarters)" at bounding box center [427, 209] width 305 height 16
click at [284, 208] on input "Single Family Dwelling (Includes Pole Barn with Living Quarters)" at bounding box center [279, 205] width 9 height 9
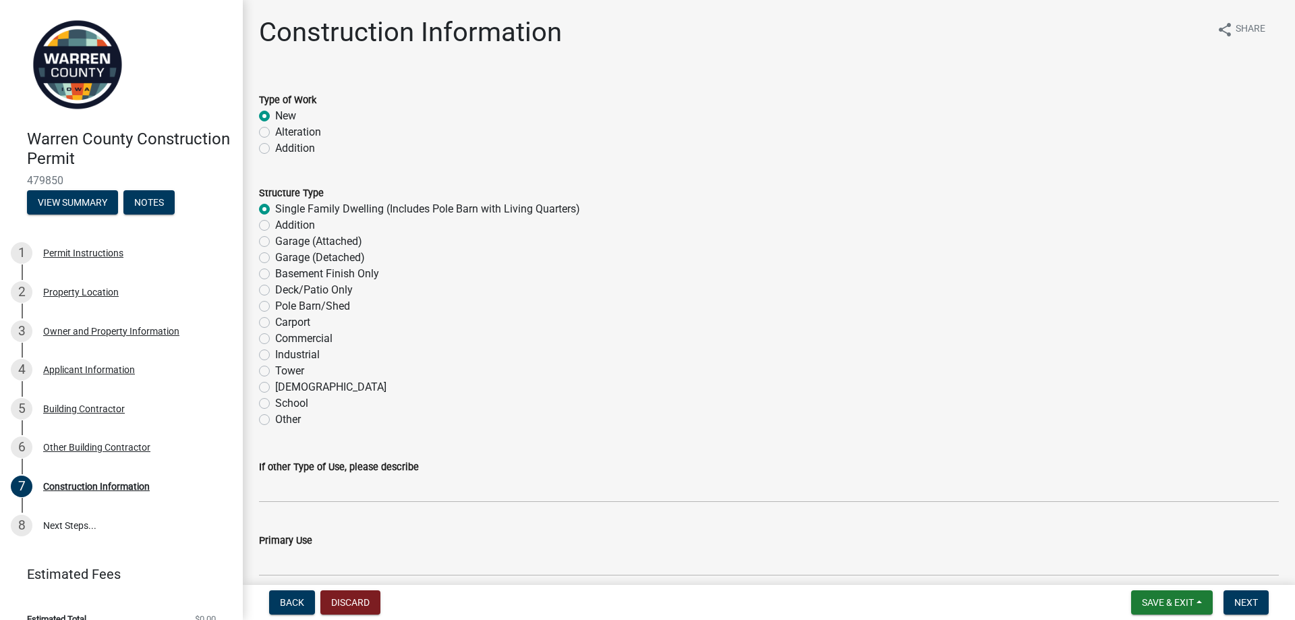
radio input "true"
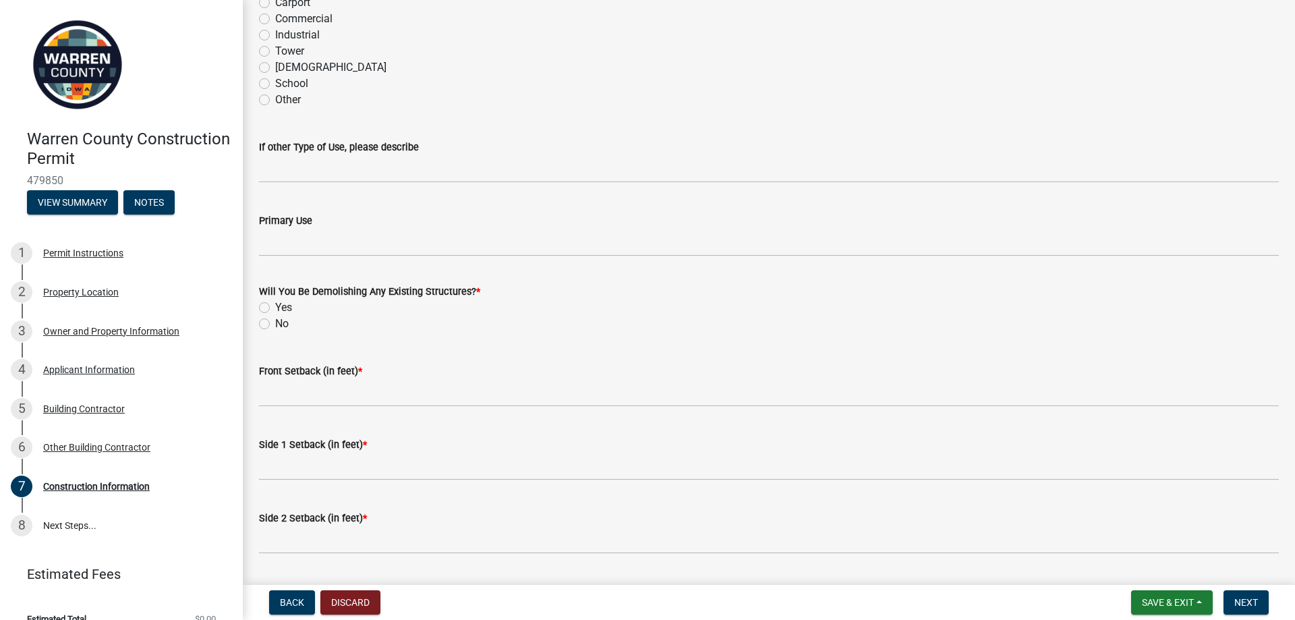
scroll to position [337, 0]
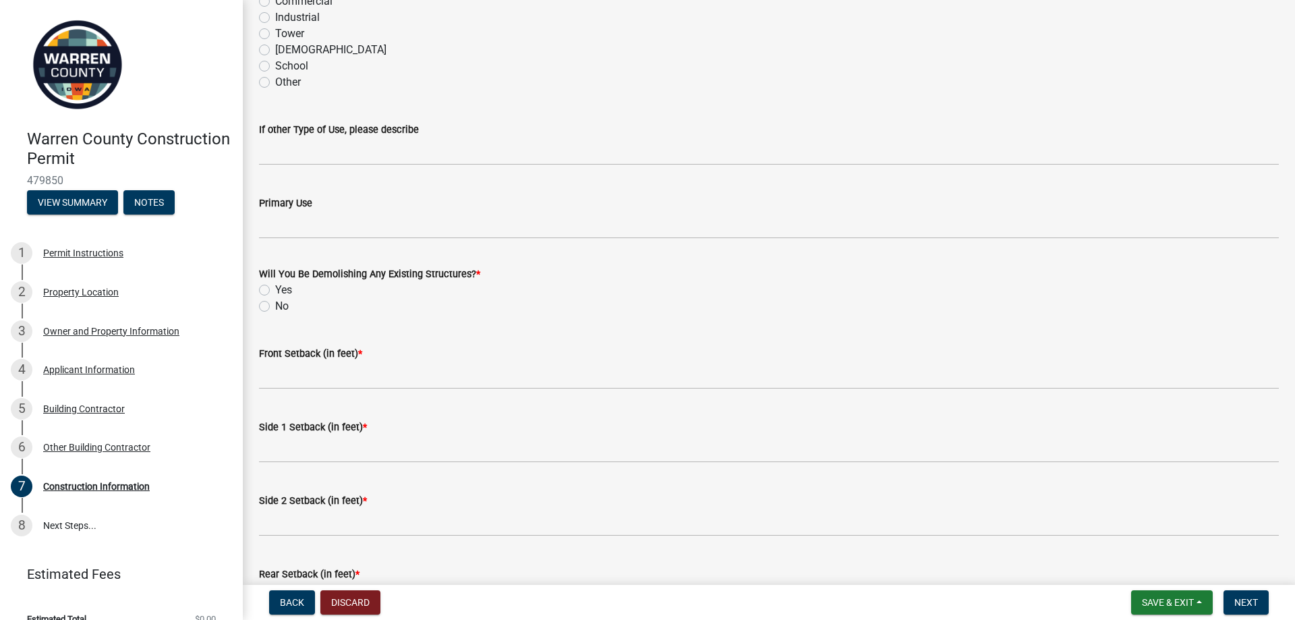
click at [275, 308] on div "No" at bounding box center [769, 306] width 1020 height 16
click at [275, 306] on label "No" at bounding box center [281, 306] width 13 height 16
click at [275, 306] on input "No" at bounding box center [279, 302] width 9 height 9
radio input "true"
click at [513, 504] on div "Side 2 Setback (in feet) *" at bounding box center [769, 501] width 1020 height 16
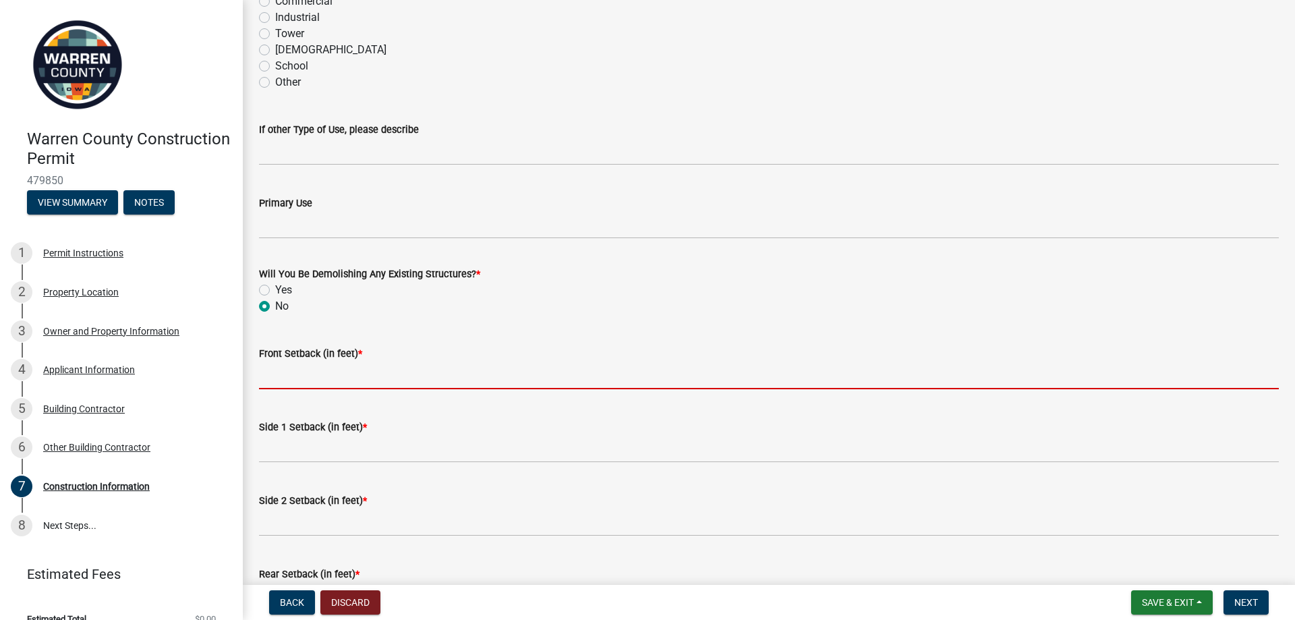
click at [393, 372] on input "Front Setback (in feet) *" at bounding box center [769, 376] width 1020 height 28
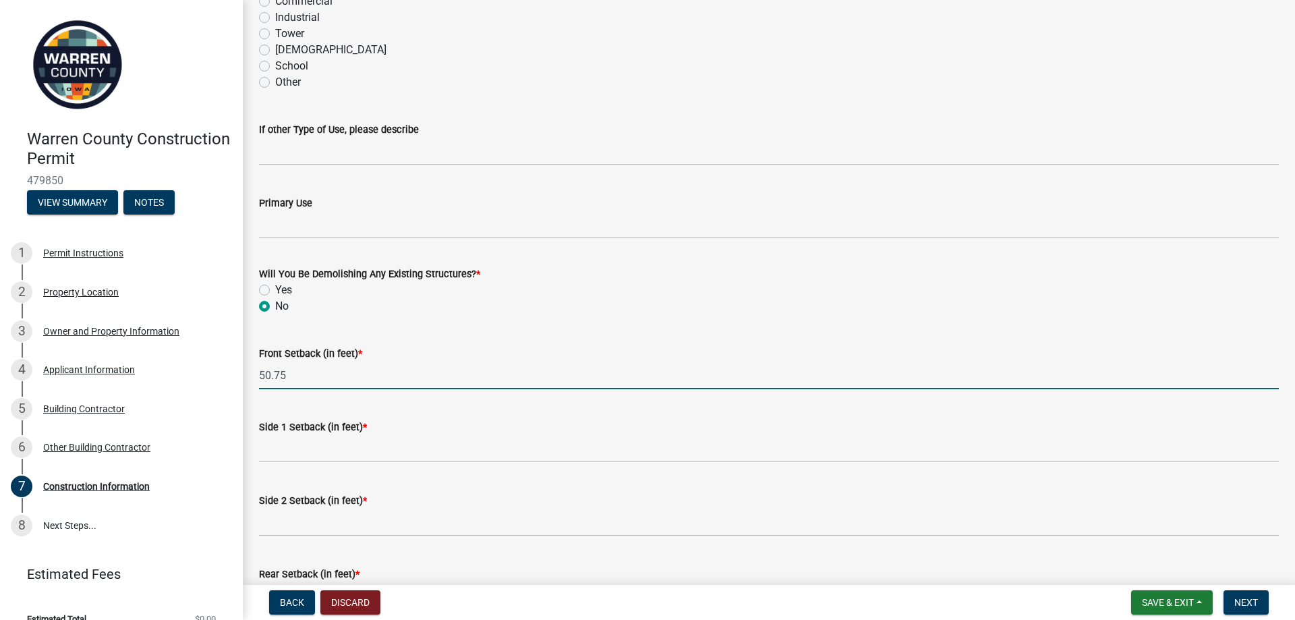
type input "50.75"
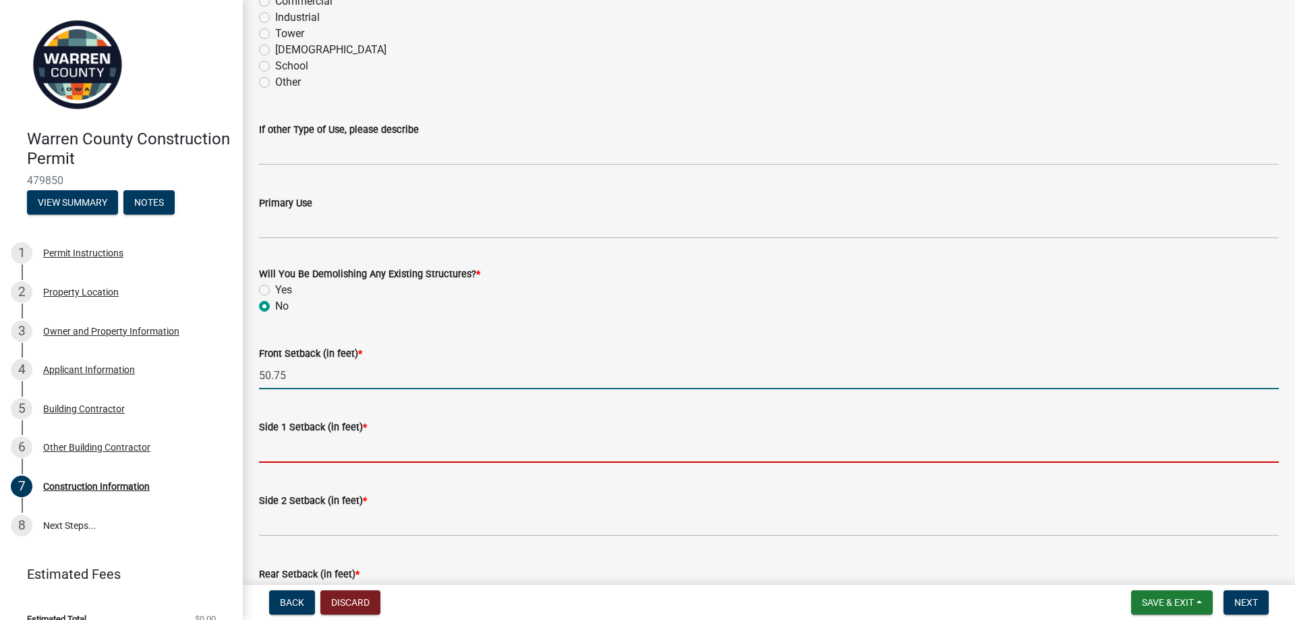
click at [383, 444] on input "Side 1 Setback (in feet) *" at bounding box center [769, 449] width 1020 height 28
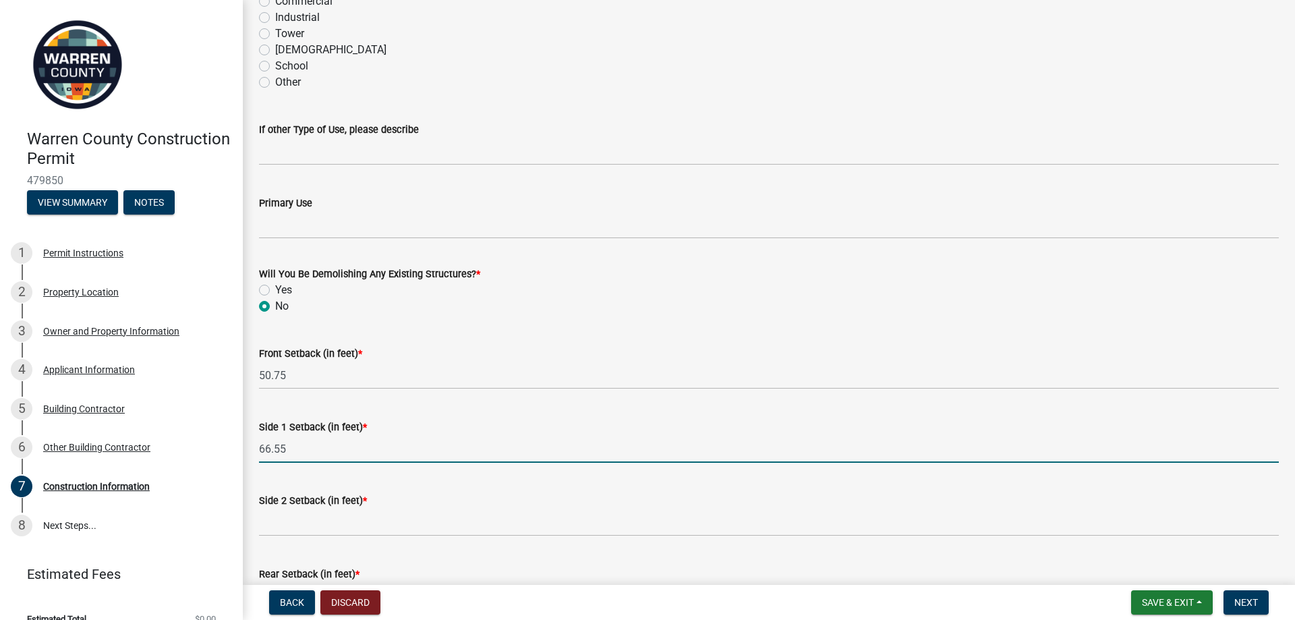
type input "66.55"
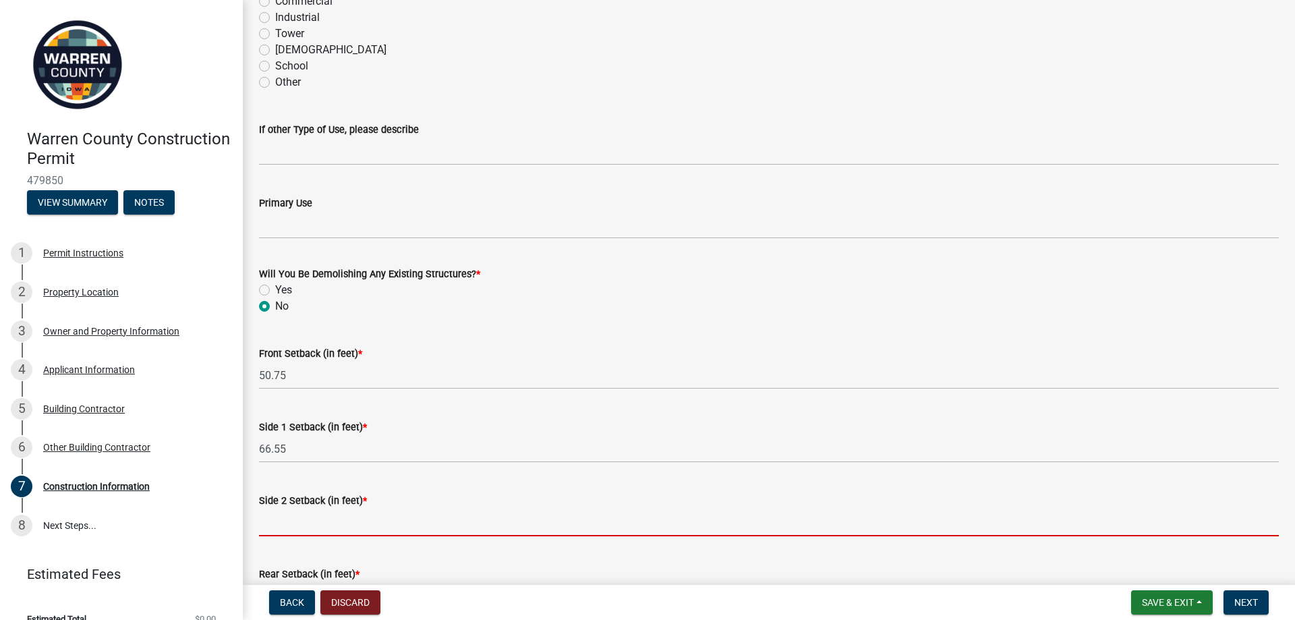
click at [343, 526] on input "Side 2 Setback (in feet) *" at bounding box center [769, 523] width 1020 height 28
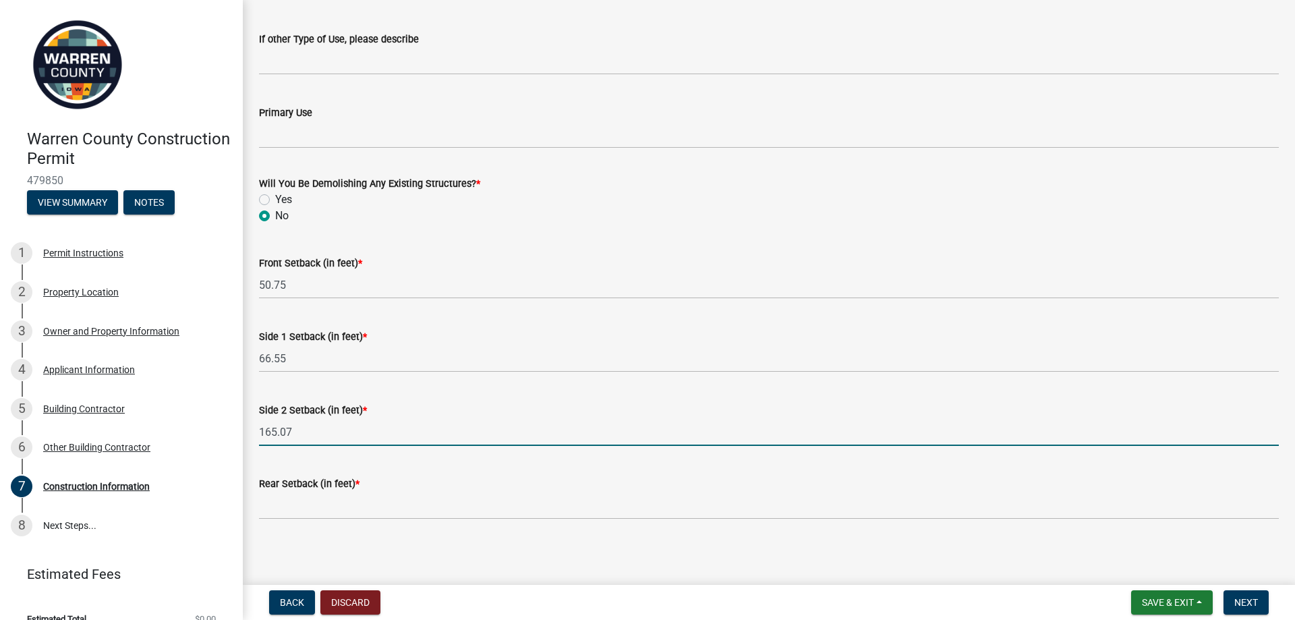
scroll to position [431, 0]
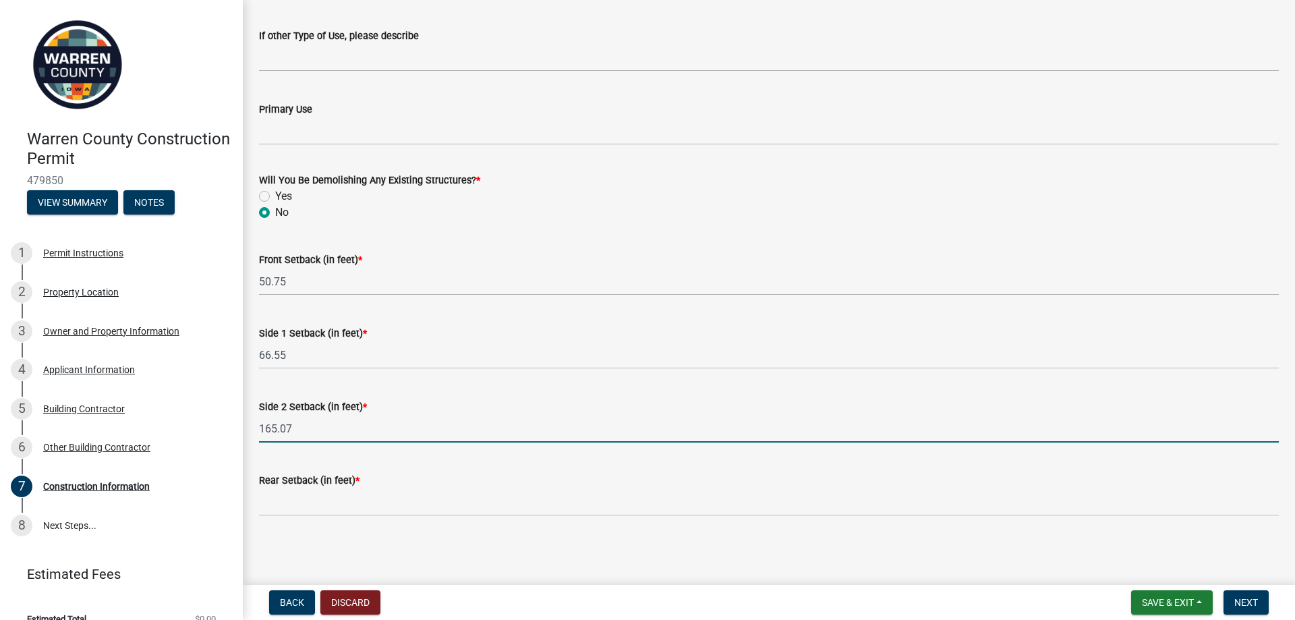
type input "165.07"
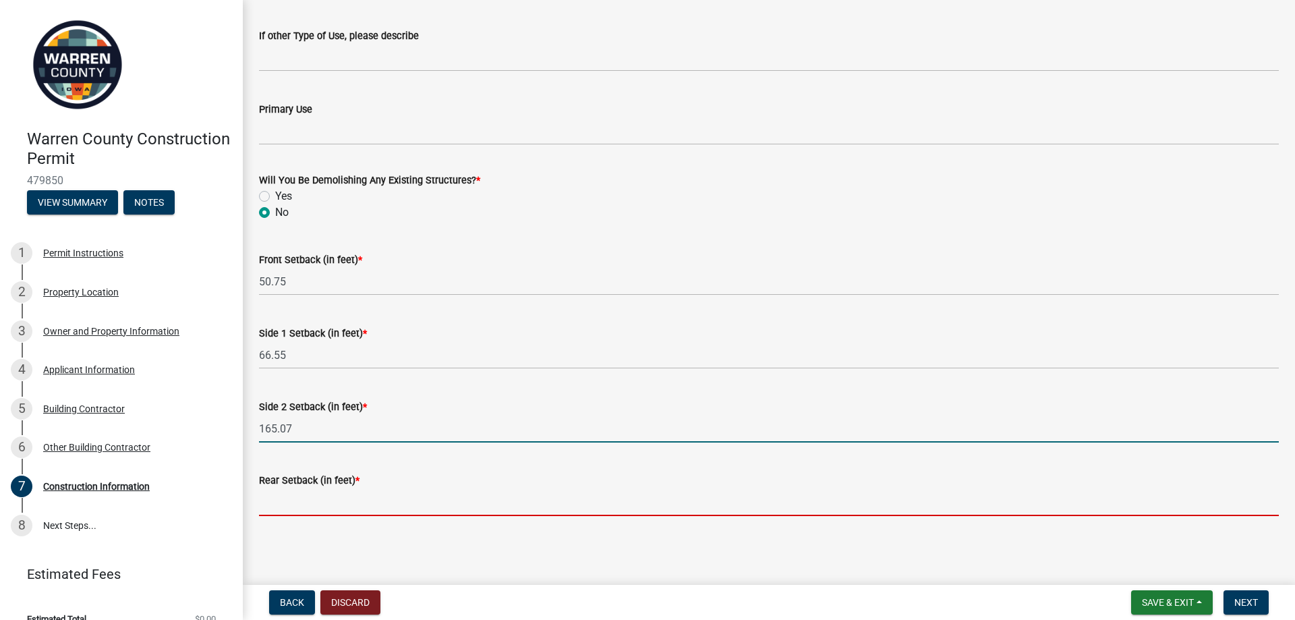
click at [354, 503] on input "Rear Setback (in feet) *" at bounding box center [769, 502] width 1020 height 28
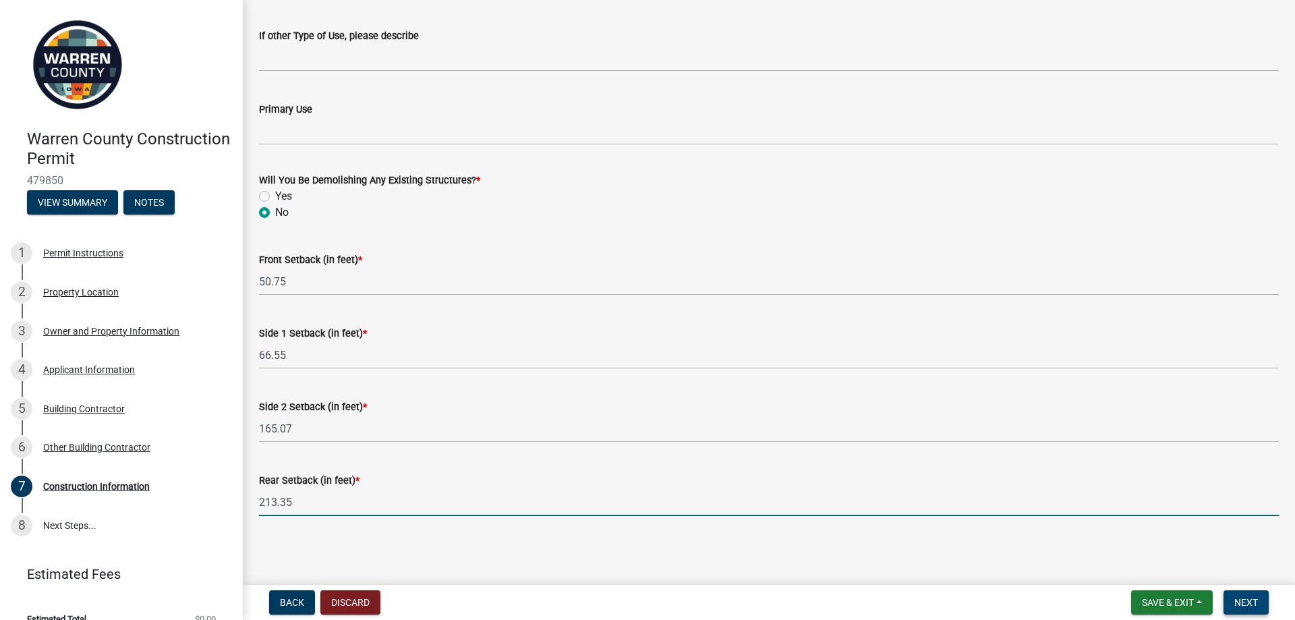
type input "213.35"
click at [1260, 611] on button "Next" at bounding box center [1246, 602] width 45 height 24
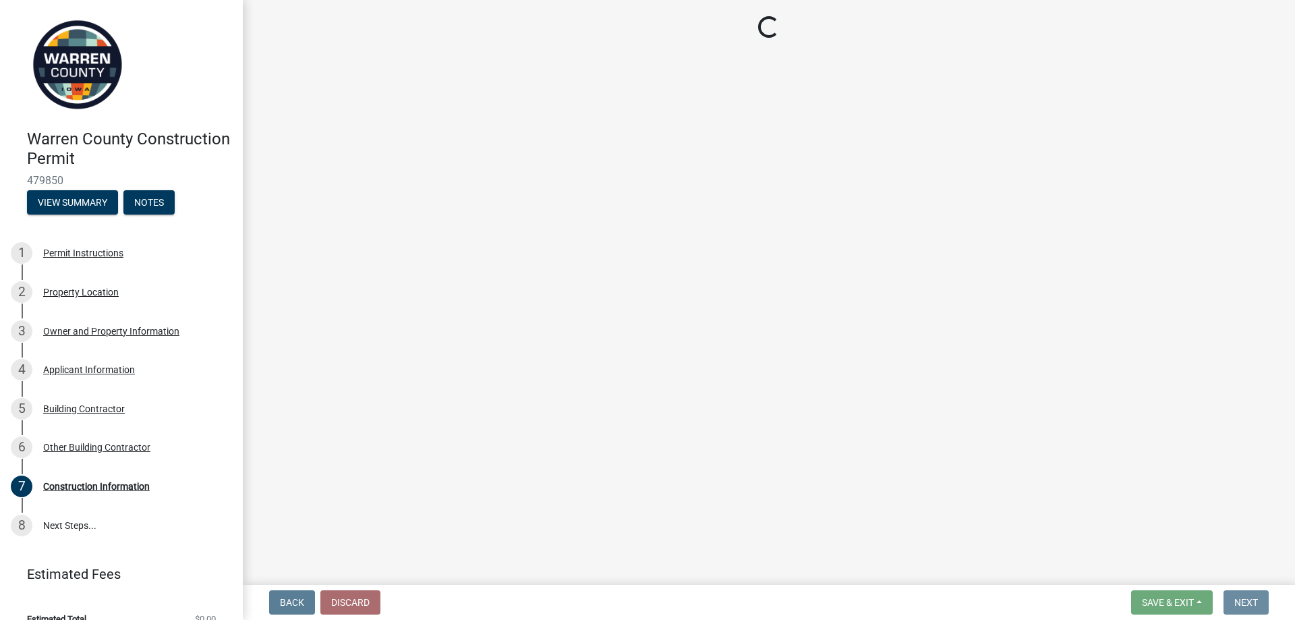
scroll to position [0, 0]
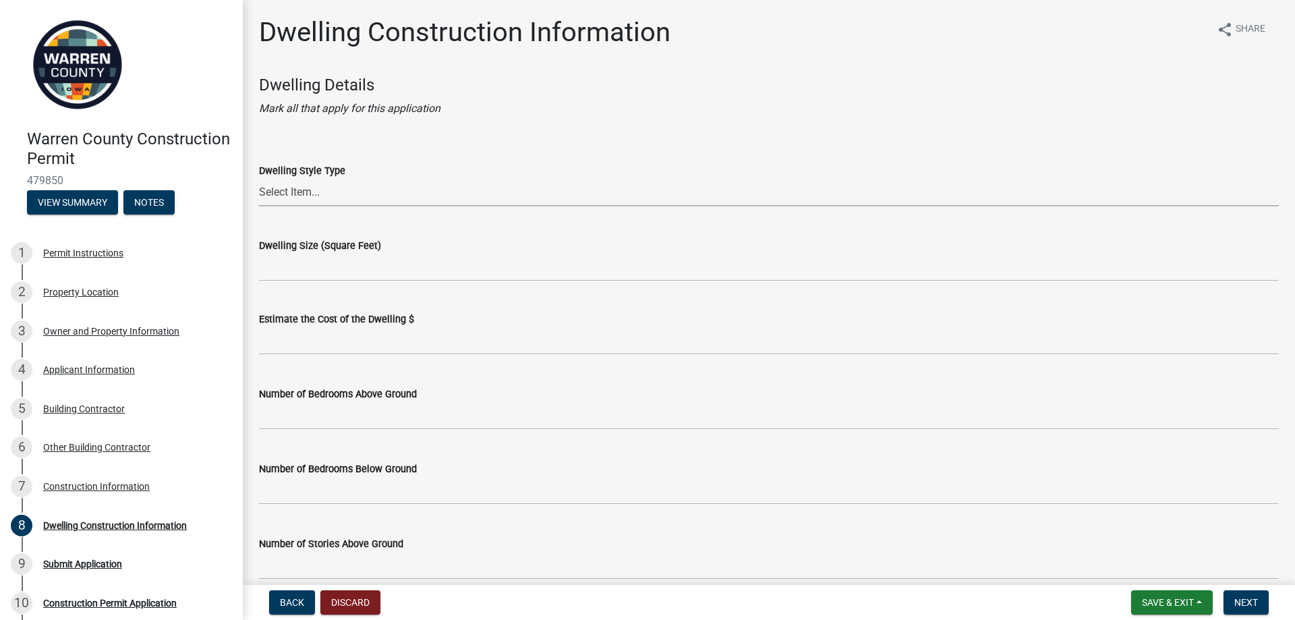
click at [398, 190] on select "Select Item... 1 Story Frame 1 Story Brick 1 1/2 Story Frame 1 1/2 Story Brick …" at bounding box center [769, 193] width 1020 height 28
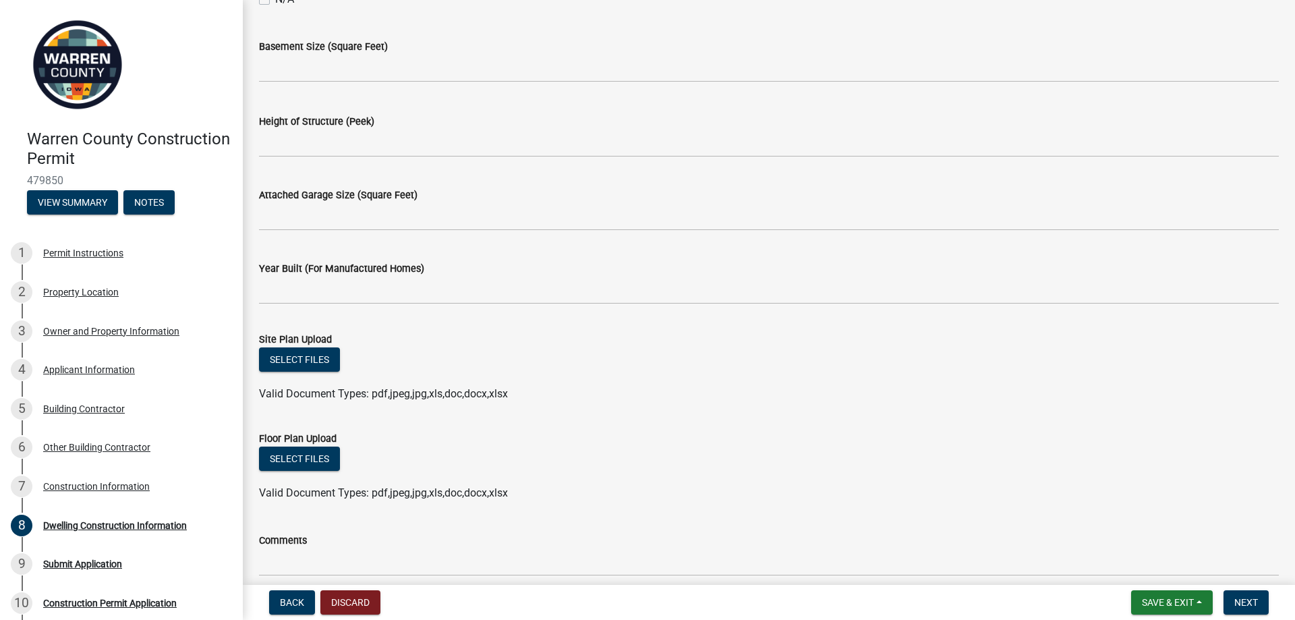
scroll to position [773, 0]
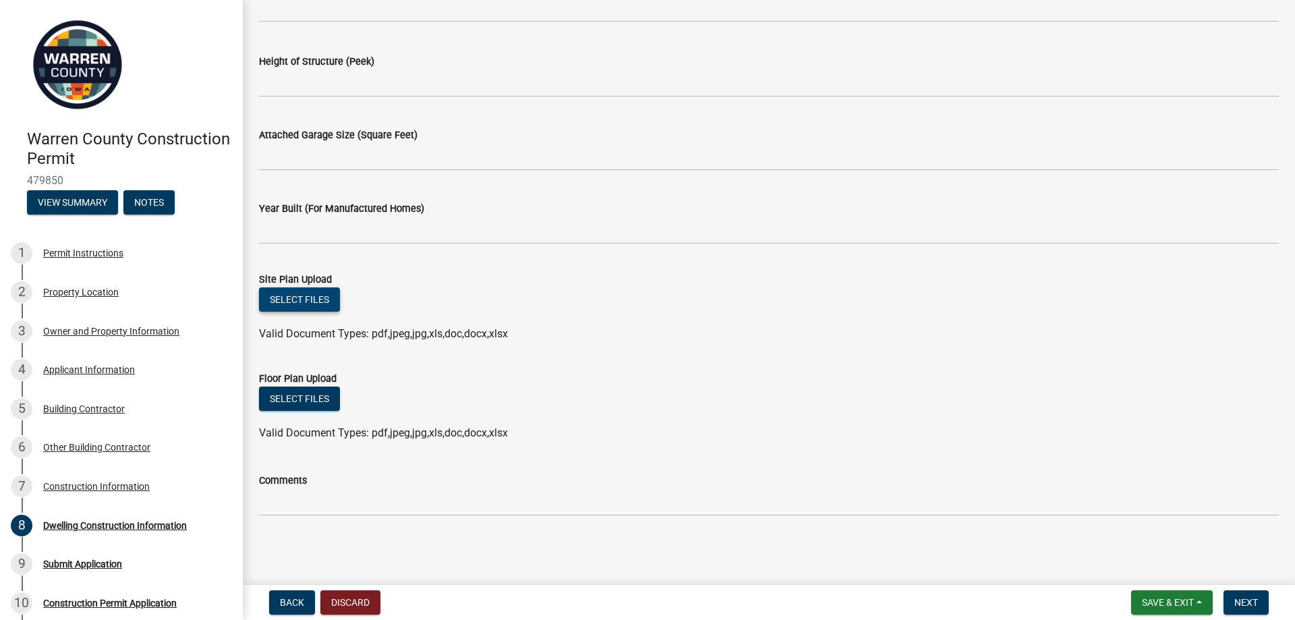
click at [317, 301] on button "Select files" at bounding box center [299, 299] width 81 height 24
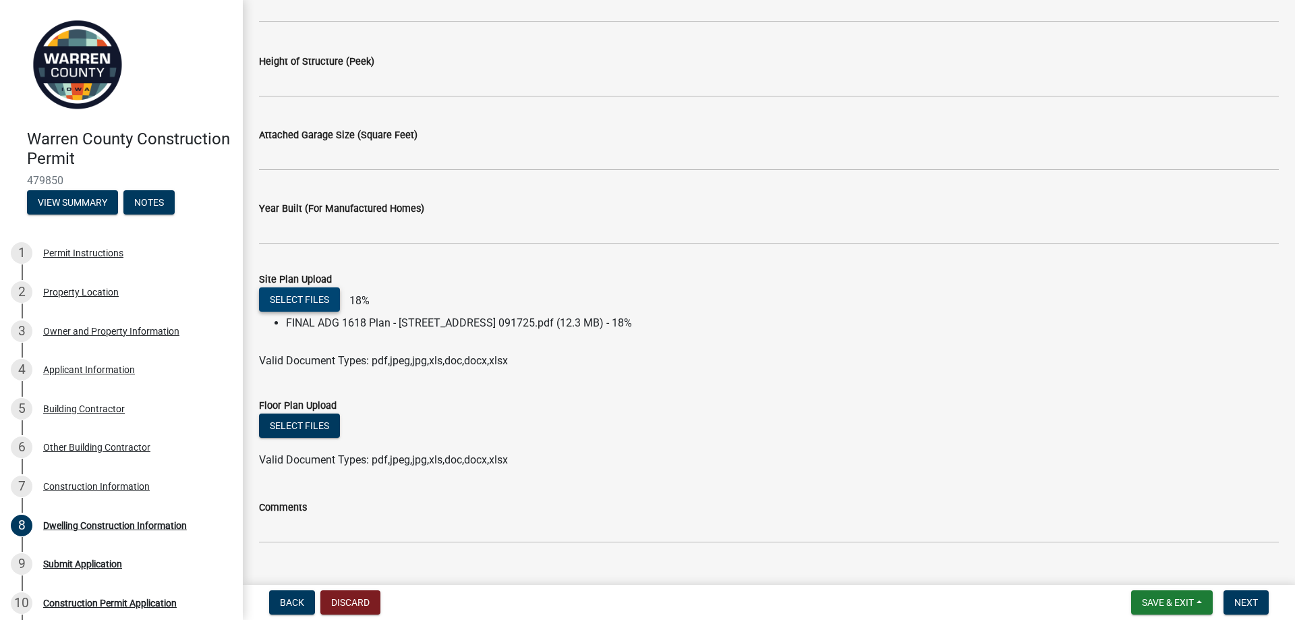
click at [306, 298] on button "Select files" at bounding box center [299, 299] width 81 height 24
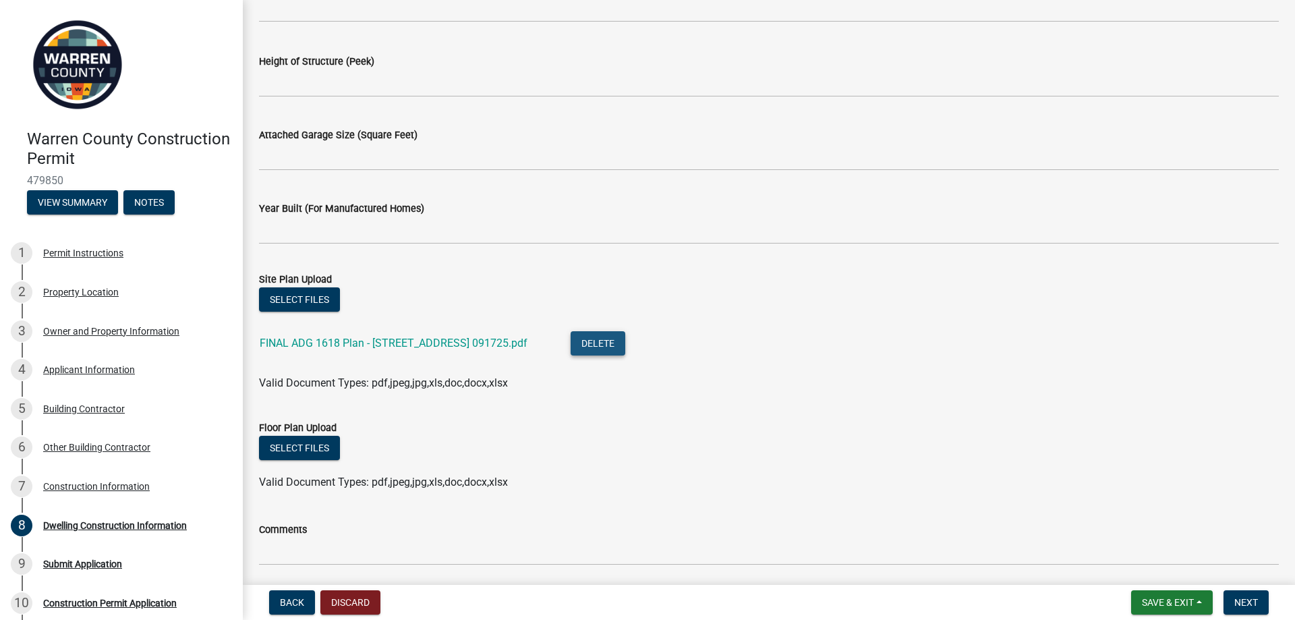
click at [580, 344] on button "Delete" at bounding box center [598, 343] width 55 height 24
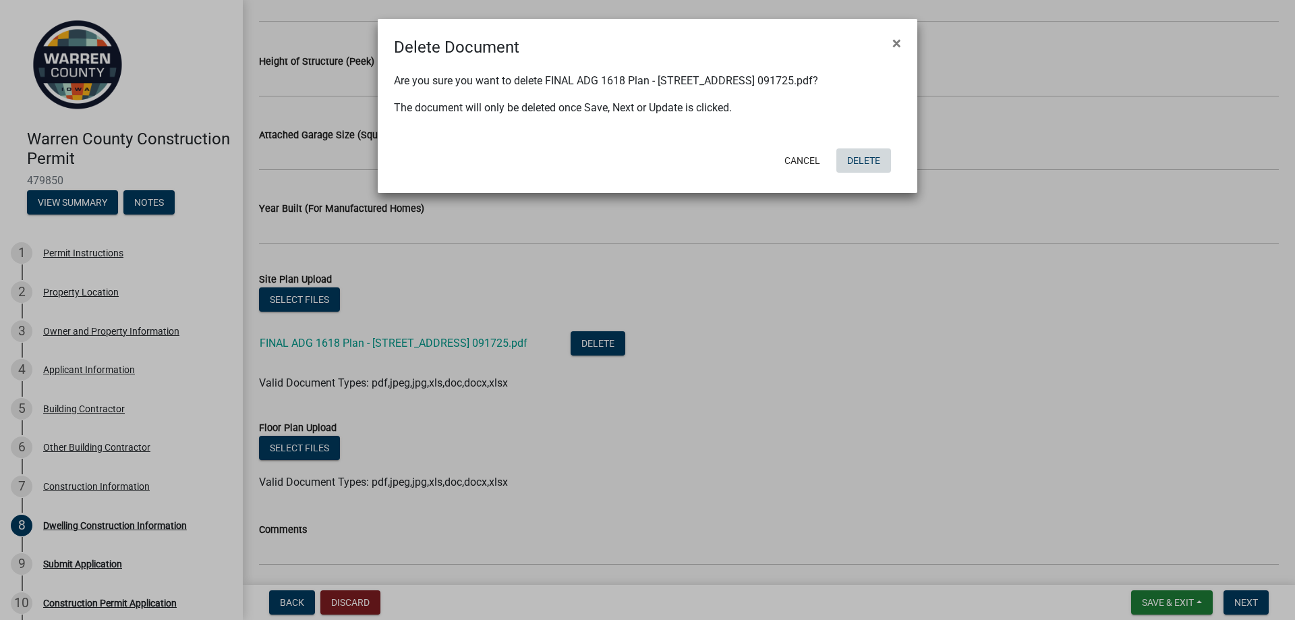
click at [872, 160] on button "Delete" at bounding box center [864, 160] width 55 height 24
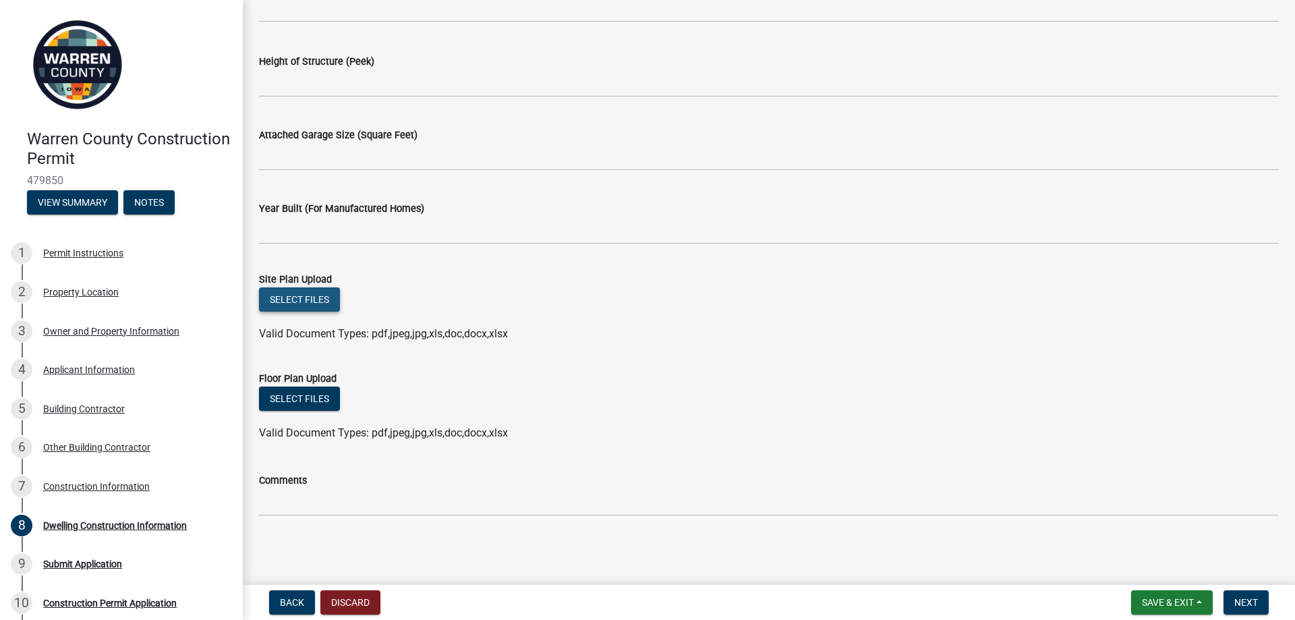
click at [293, 301] on button "Select files" at bounding box center [299, 299] width 81 height 24
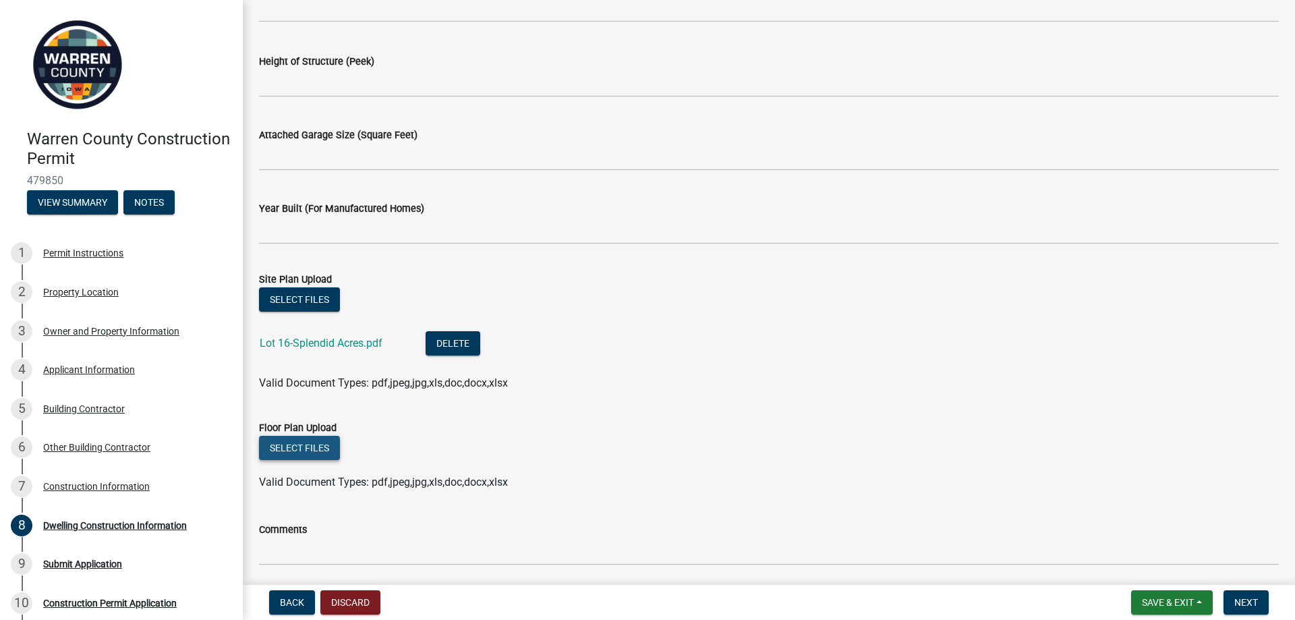
click at [316, 451] on button "Select files" at bounding box center [299, 448] width 81 height 24
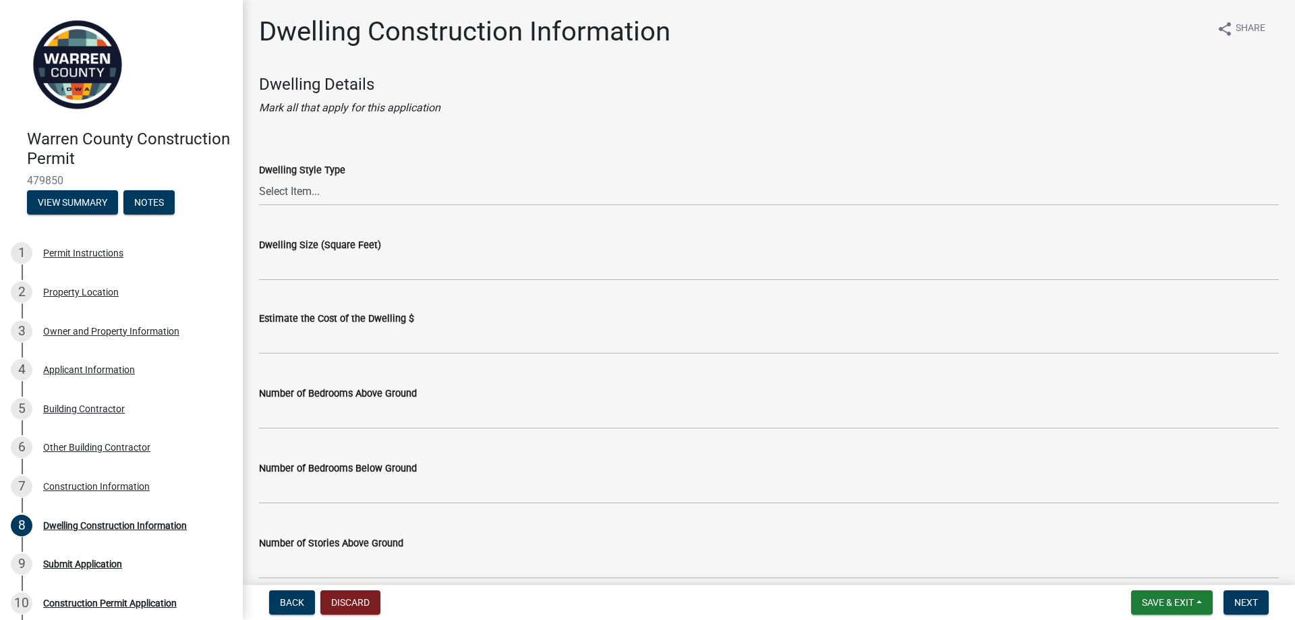
scroll to position [0, 0]
drag, startPoint x: 1187, startPoint y: 287, endPoint x: 1015, endPoint y: 239, distance: 179.4
click at [1187, 287] on wm-data-entity-input "Dwelling Size (Square Feet)" at bounding box center [769, 256] width 1020 height 74
drag, startPoint x: 467, startPoint y: 186, endPoint x: 428, endPoint y: 196, distance: 39.8
click at [467, 186] on select "Select Item... 1 Story Frame 1 Story Brick 1 1/2 Story Frame 1 1/2 Story Brick …" at bounding box center [769, 193] width 1020 height 28
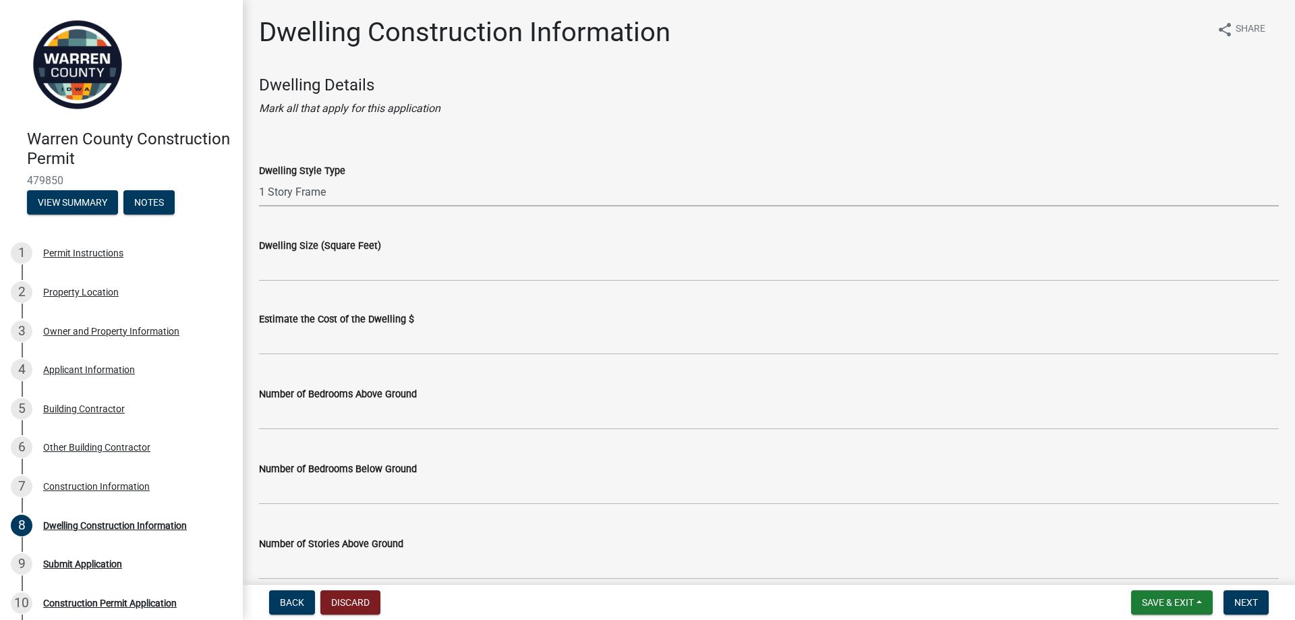
click at [259, 179] on select "Select Item... 1 Story Frame 1 Story Brick 1 1/2 Story Frame 1 1/2 Story Brick …" at bounding box center [769, 193] width 1020 height 28
select select "6be2891c-b014-4eb5-8316-9de7191813e4"
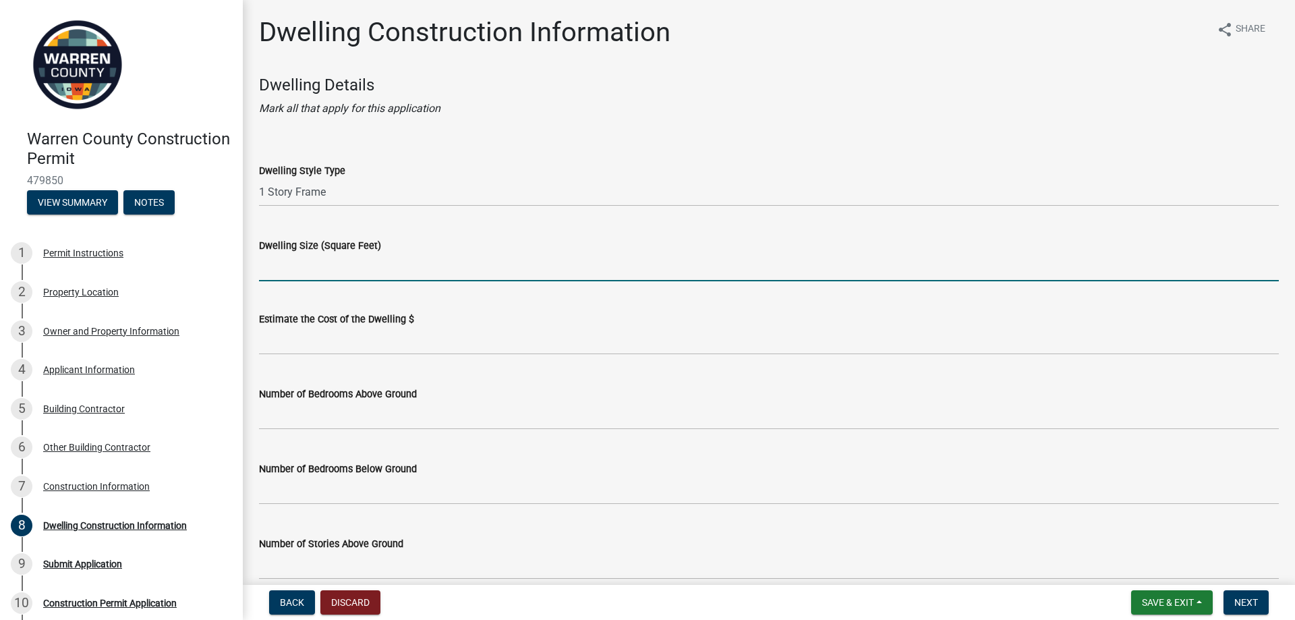
click at [438, 262] on input "Dwelling Size (Square Feet)" at bounding box center [769, 268] width 1020 height 28
type input "1618"
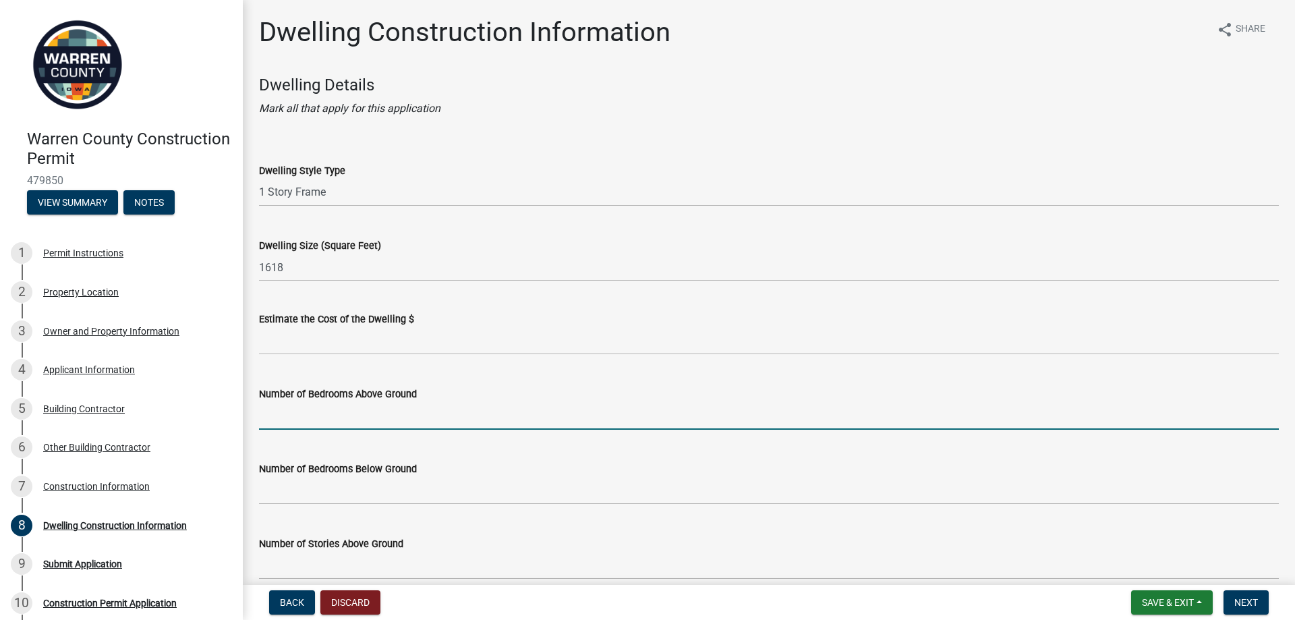
click at [399, 417] on input "text" at bounding box center [769, 416] width 1020 height 28
click at [403, 416] on input "text" at bounding box center [769, 416] width 1020 height 28
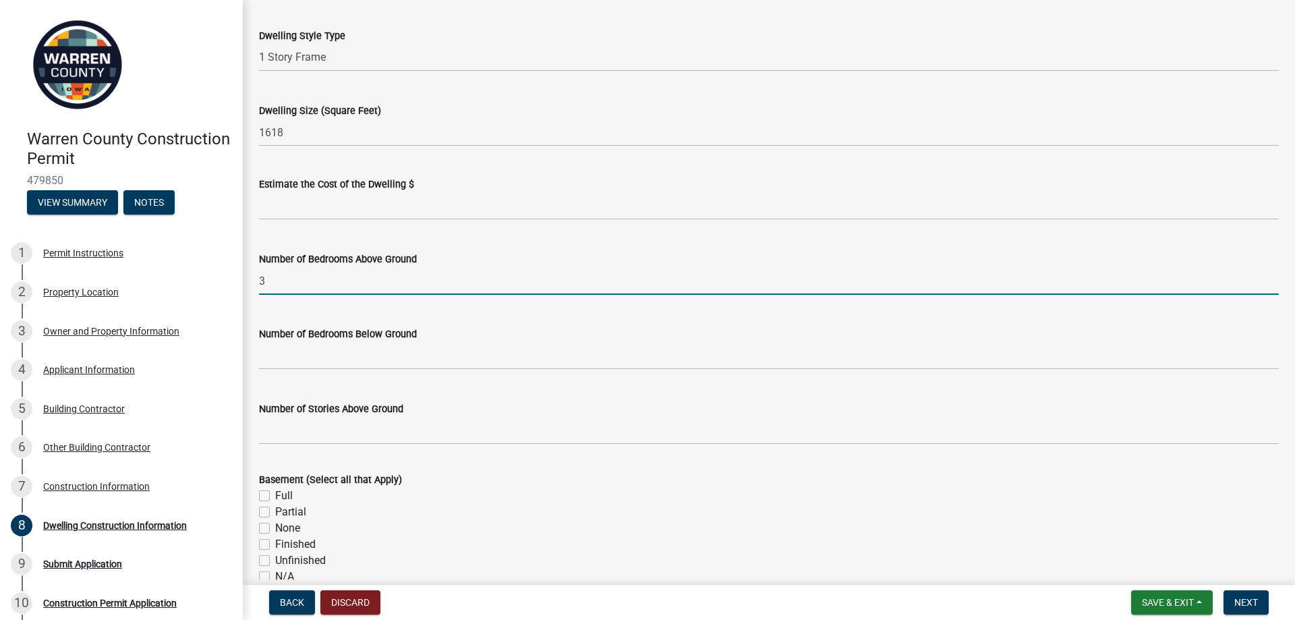
scroll to position [202, 0]
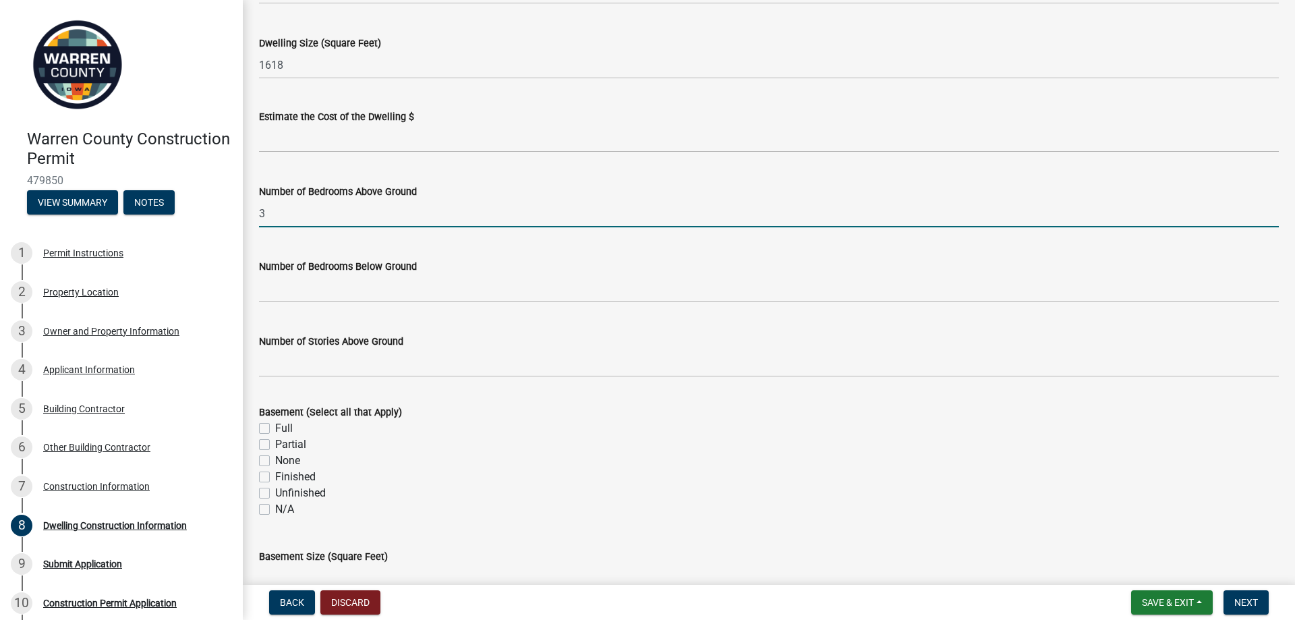
type input "3"
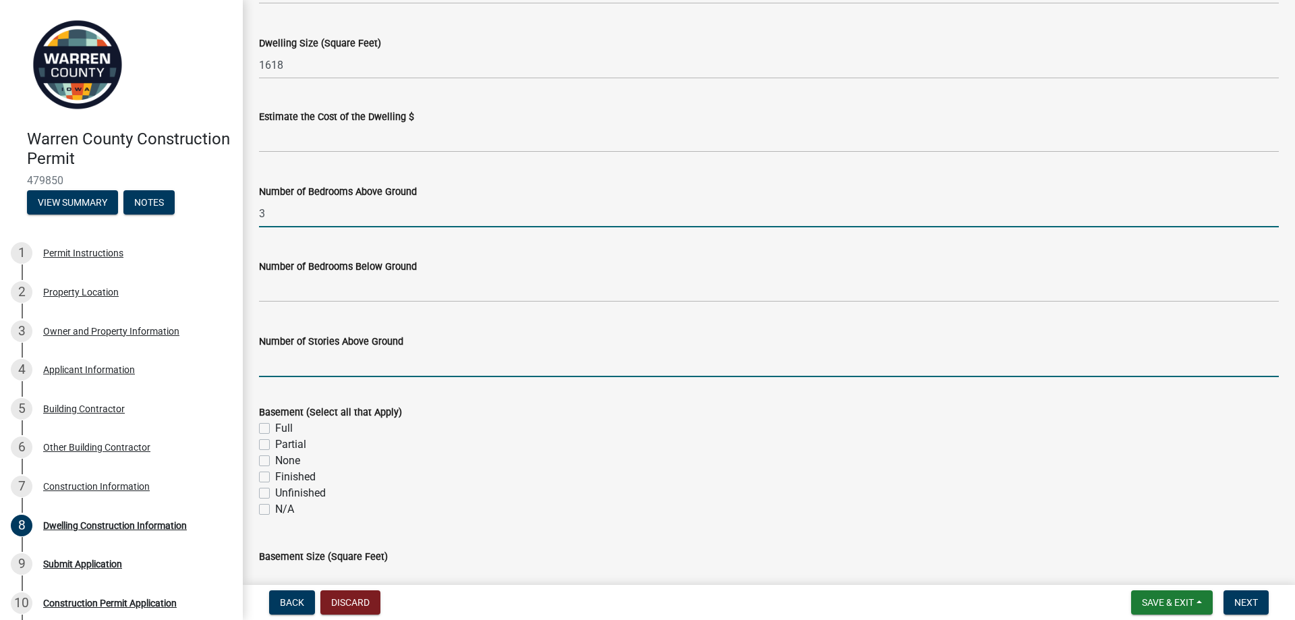
click at [510, 369] on input "Number of Stories Above Ground" at bounding box center [769, 363] width 1020 height 28
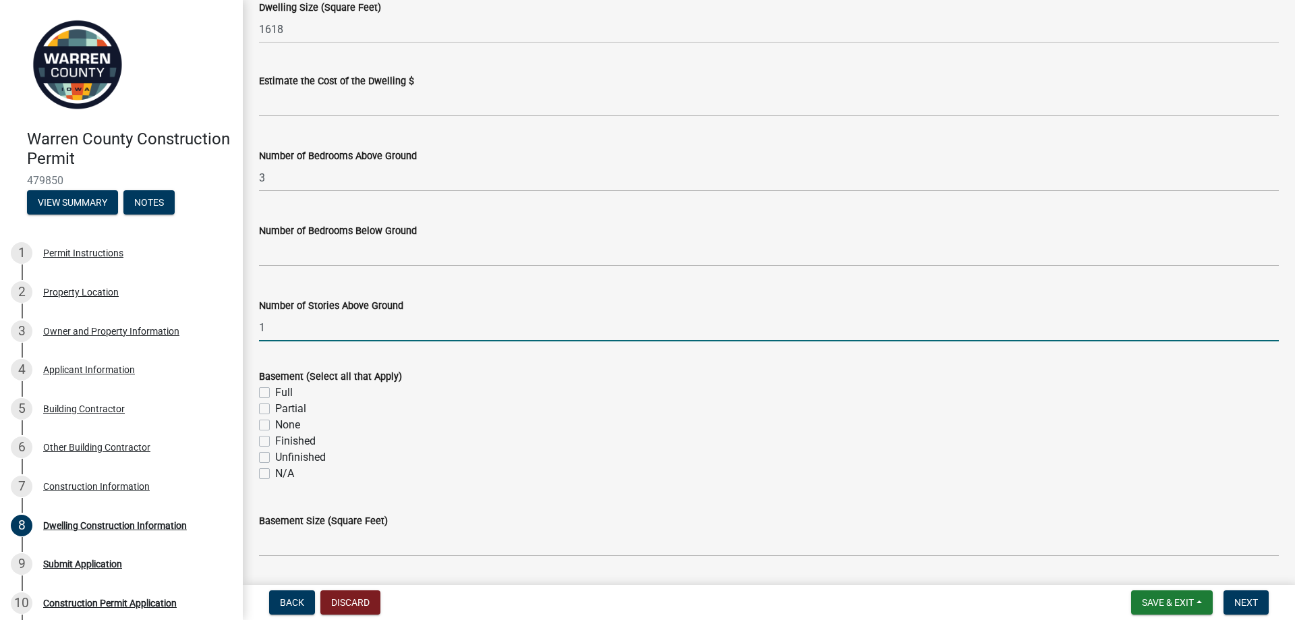
scroll to position [270, 0]
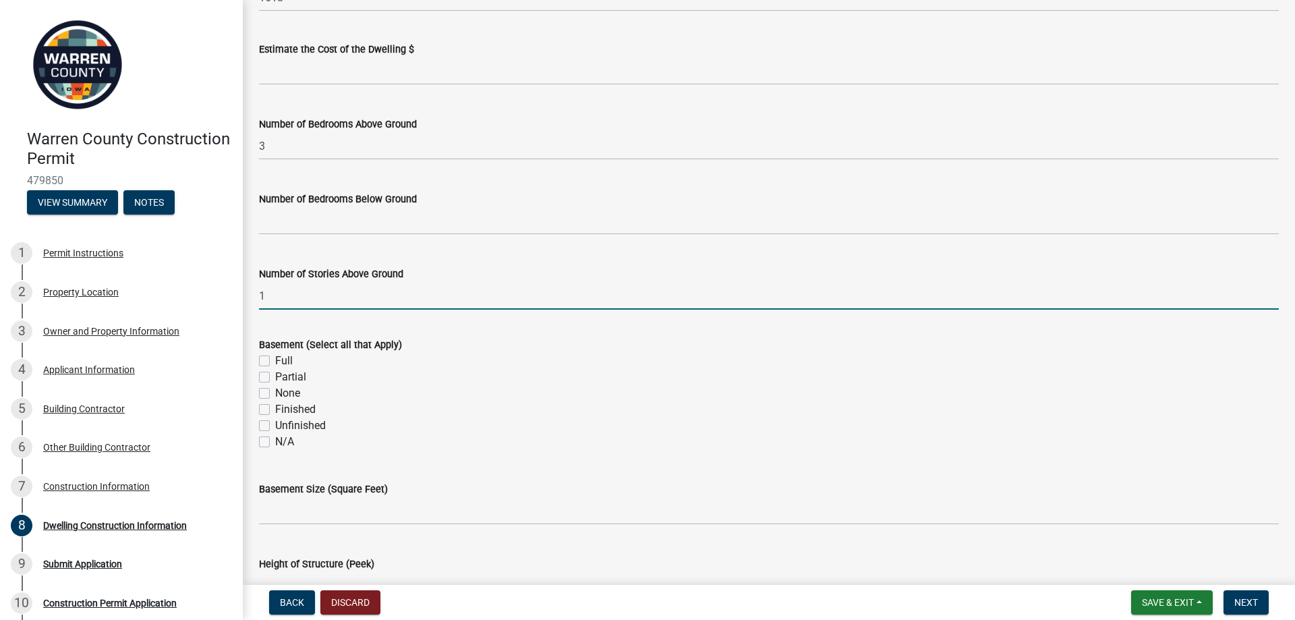
type input "1"
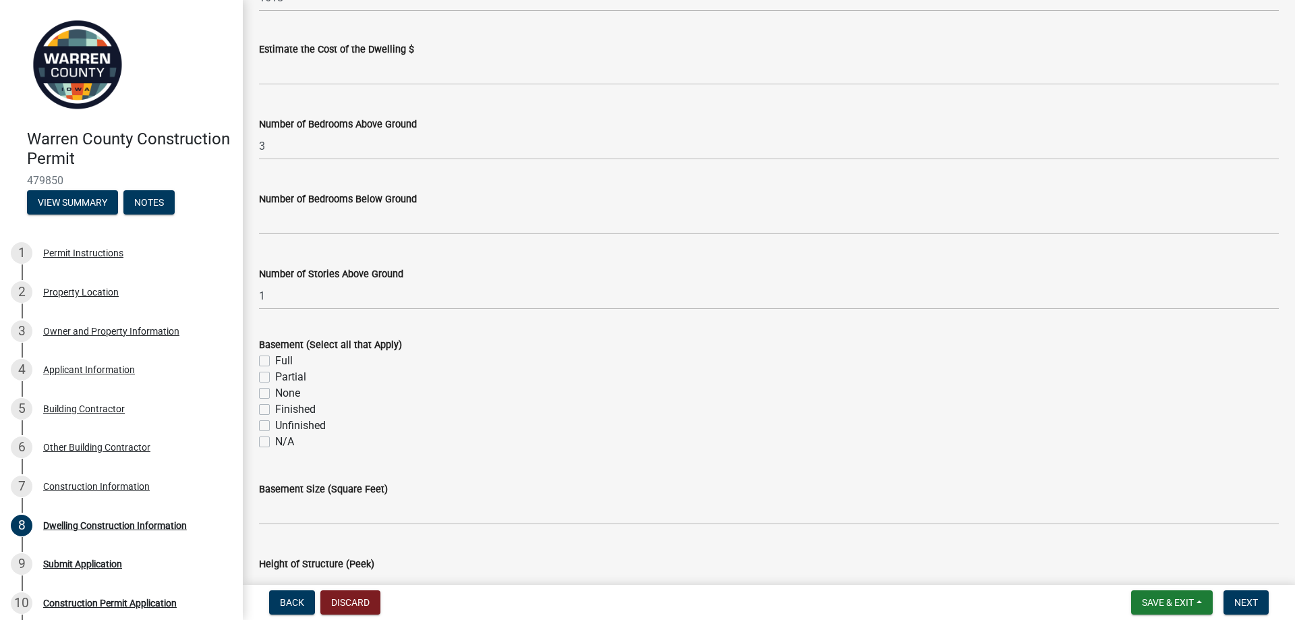
click at [291, 421] on label "Unfinished" at bounding box center [300, 426] width 51 height 16
click at [284, 421] on input "Unfinished" at bounding box center [279, 422] width 9 height 9
checkbox input "true"
checkbox input "false"
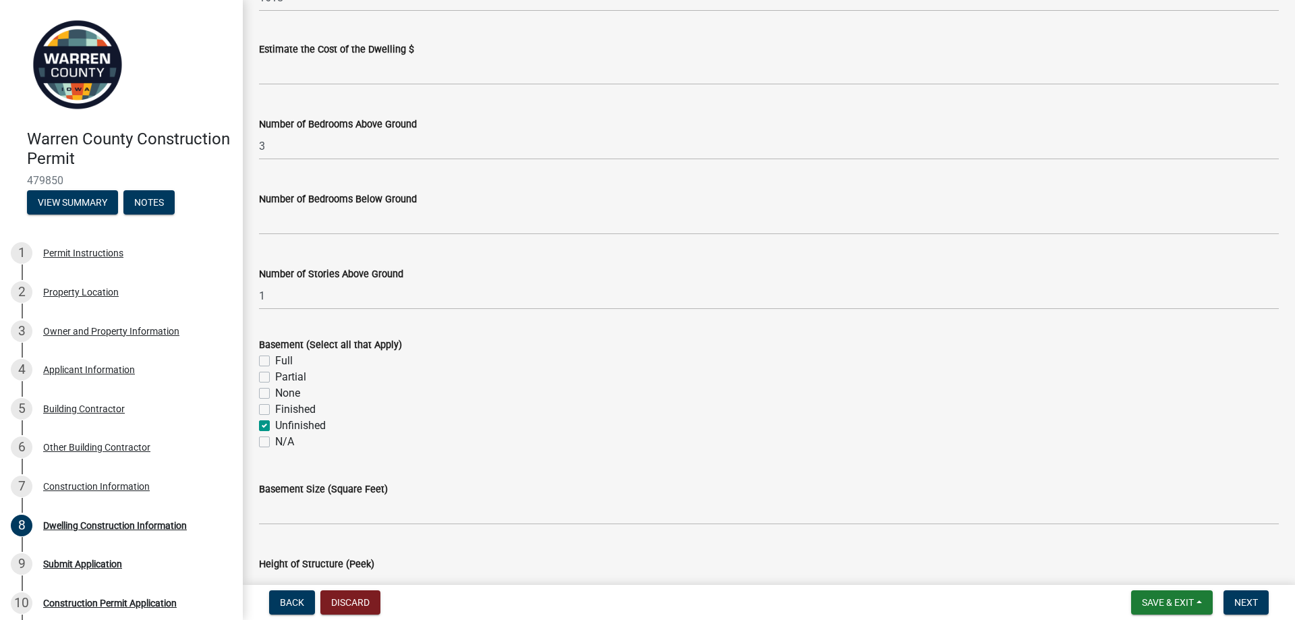
checkbox input "false"
checkbox input "true"
checkbox input "false"
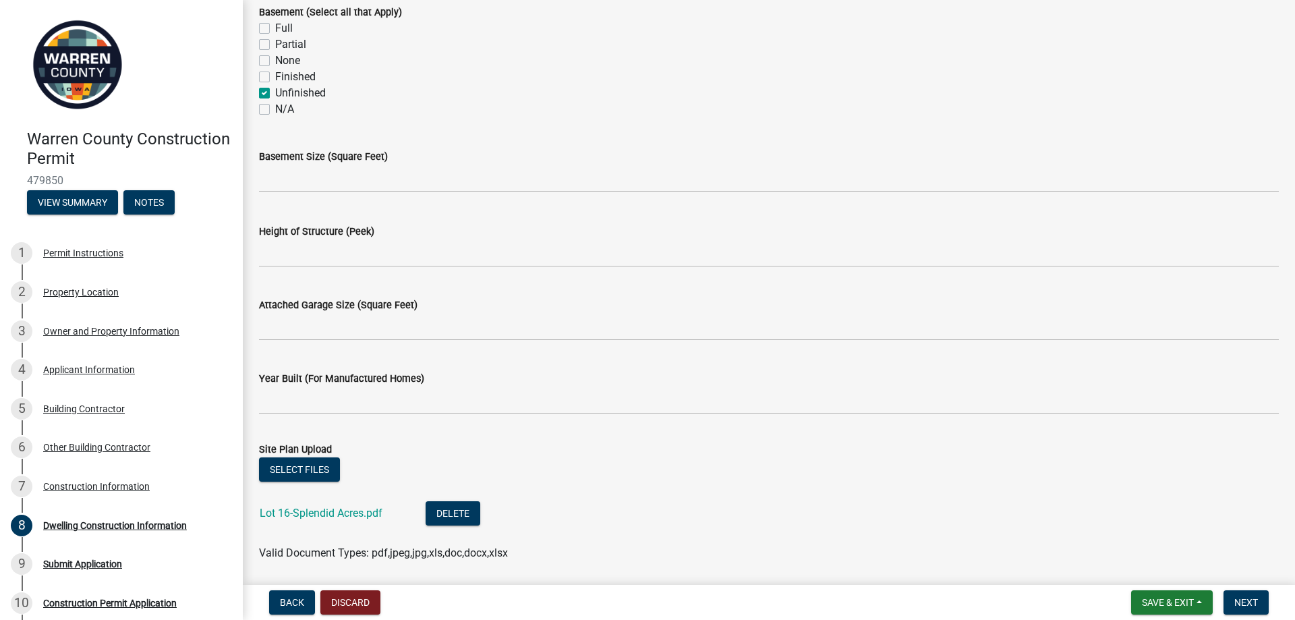
scroll to position [607, 0]
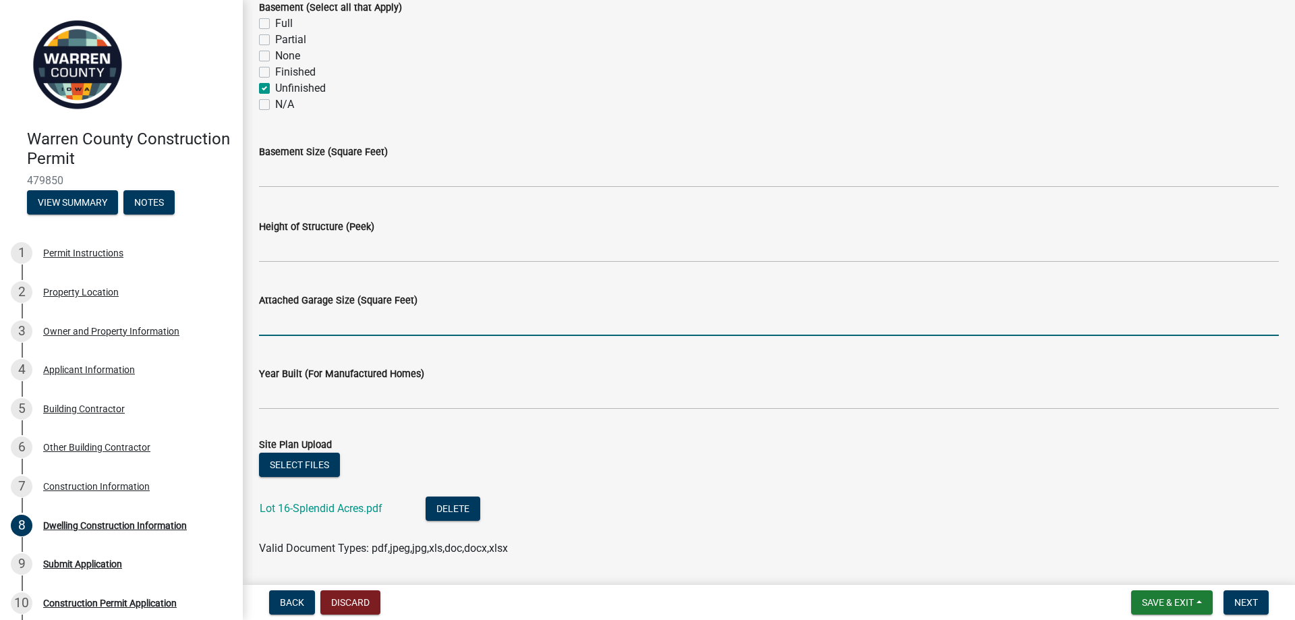
click at [548, 332] on input "Attached Garage Size (Square Feet)" at bounding box center [769, 322] width 1020 height 28
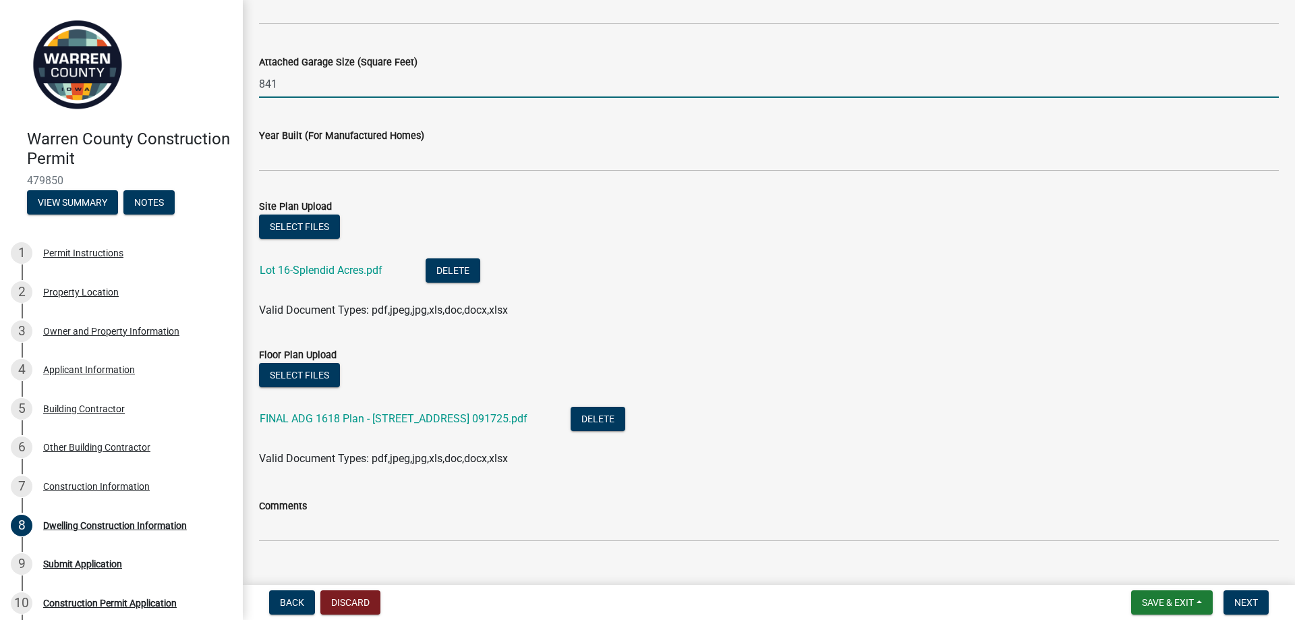
scroll to position [871, 0]
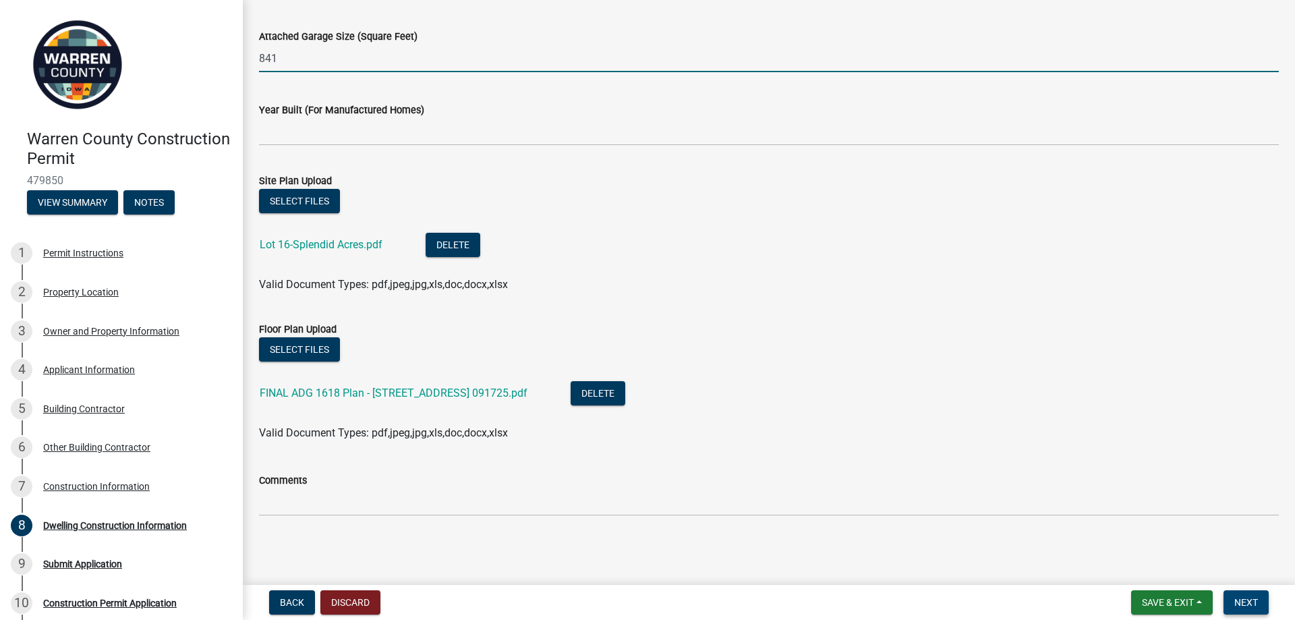
type input "841"
click at [1236, 603] on span "Next" at bounding box center [1247, 602] width 24 height 11
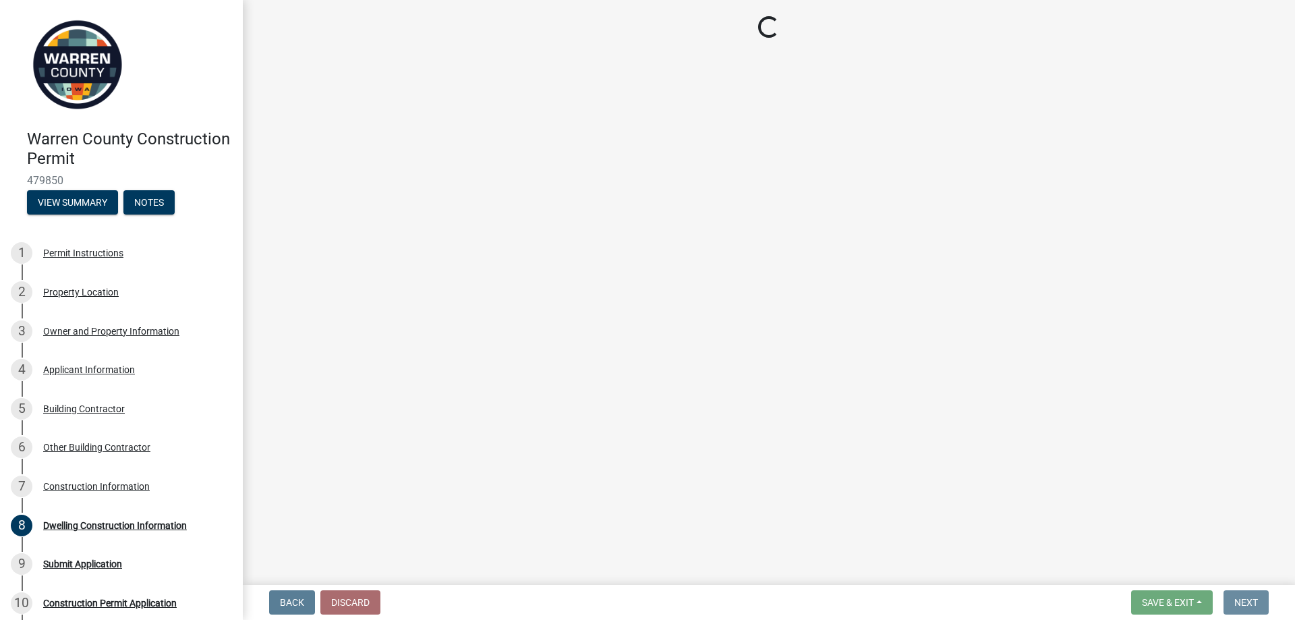
scroll to position [0, 0]
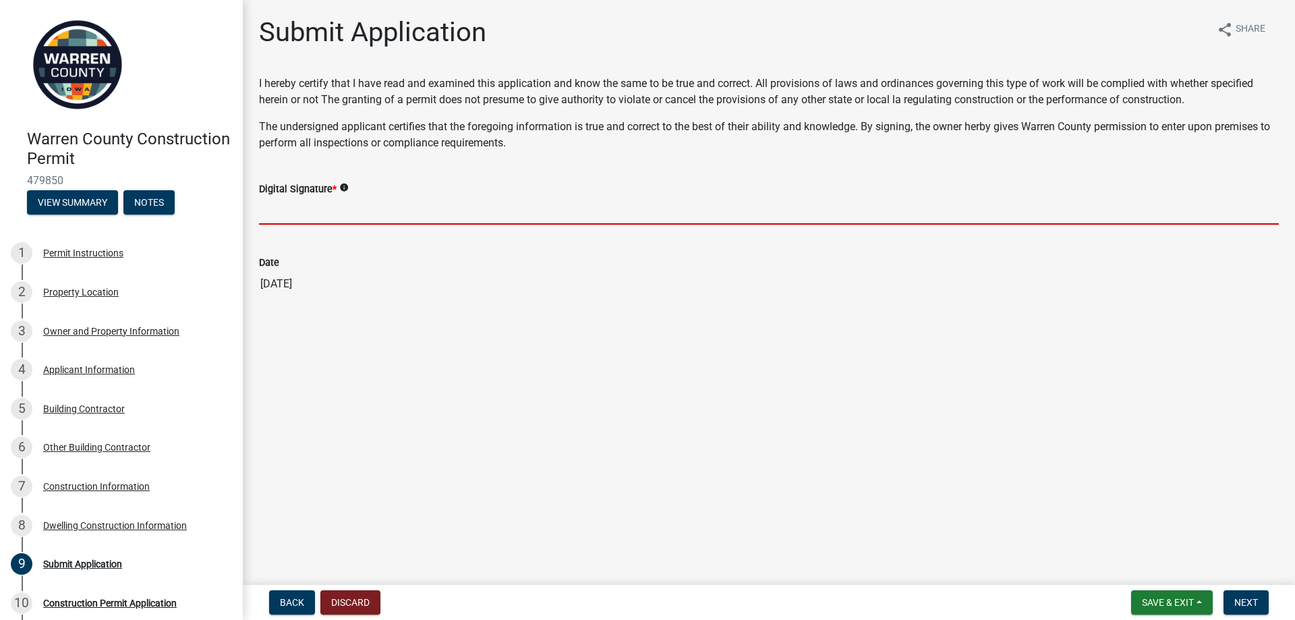
click at [493, 210] on input "Digital Signature *" at bounding box center [769, 211] width 1020 height 28
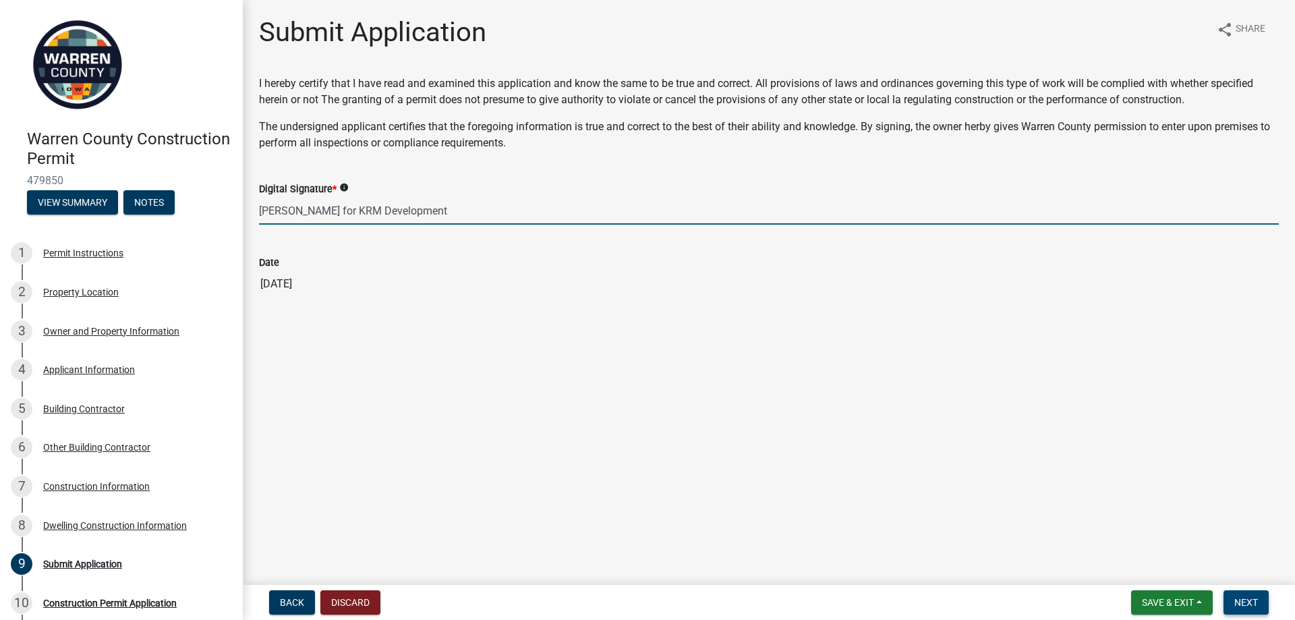
type input "[PERSON_NAME] for KRM Development"
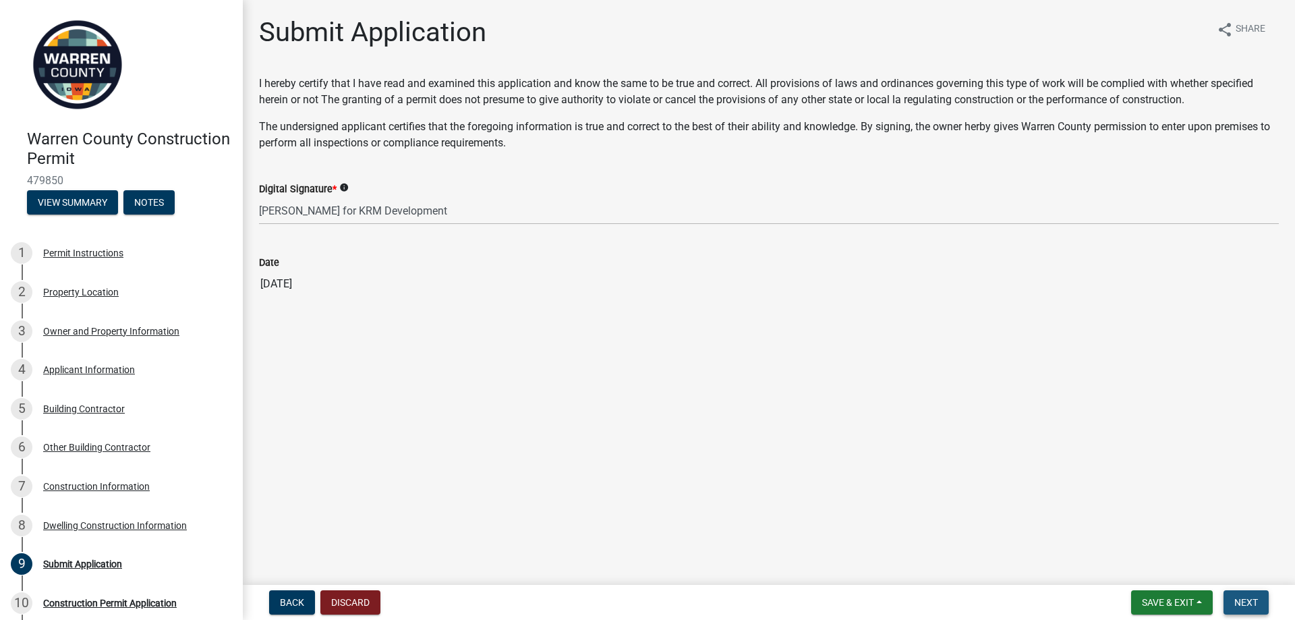
click at [1248, 603] on span "Next" at bounding box center [1247, 602] width 24 height 11
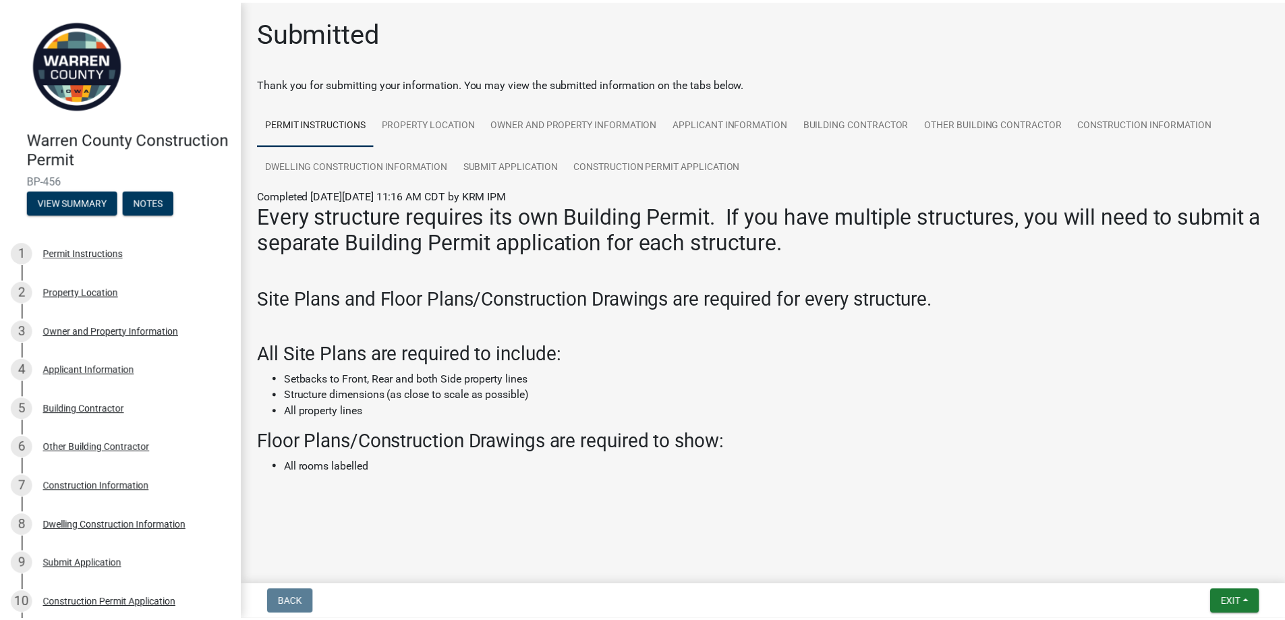
scroll to position [2, 0]
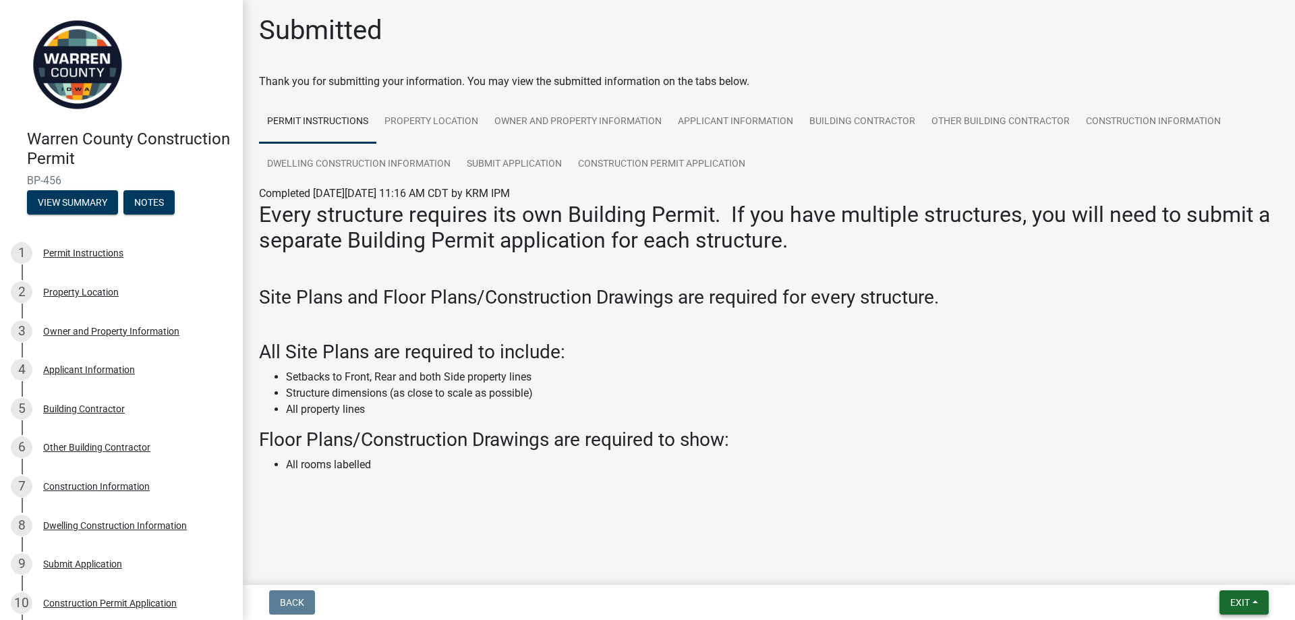
click at [1233, 605] on span "Exit" at bounding box center [1241, 602] width 20 height 11
click at [1195, 569] on button "Save & Exit" at bounding box center [1215, 567] width 108 height 32
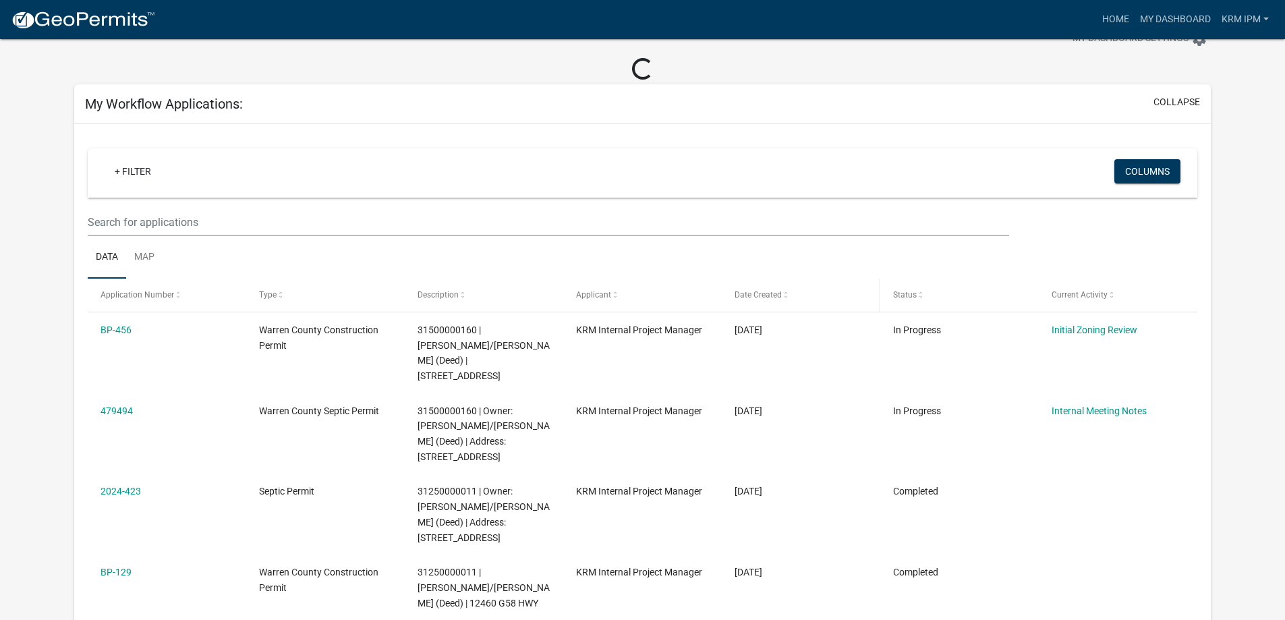
scroll to position [67, 0]
